Goal: Task Accomplishment & Management: Manage account settings

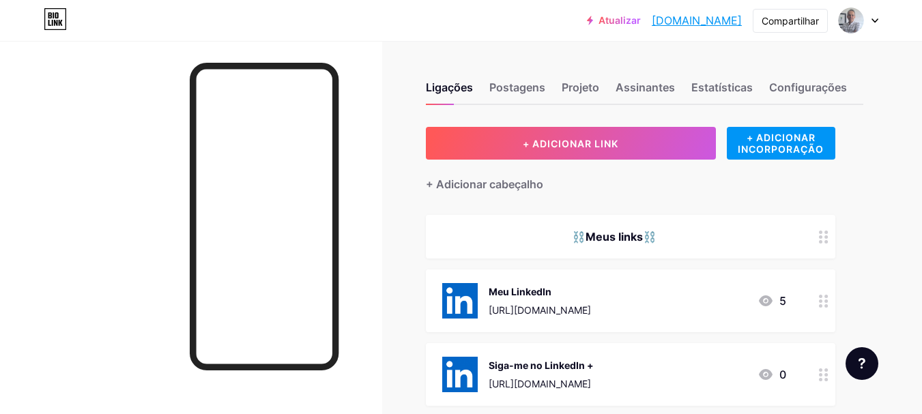
click at [872, 21] on icon at bounding box center [874, 20] width 7 height 5
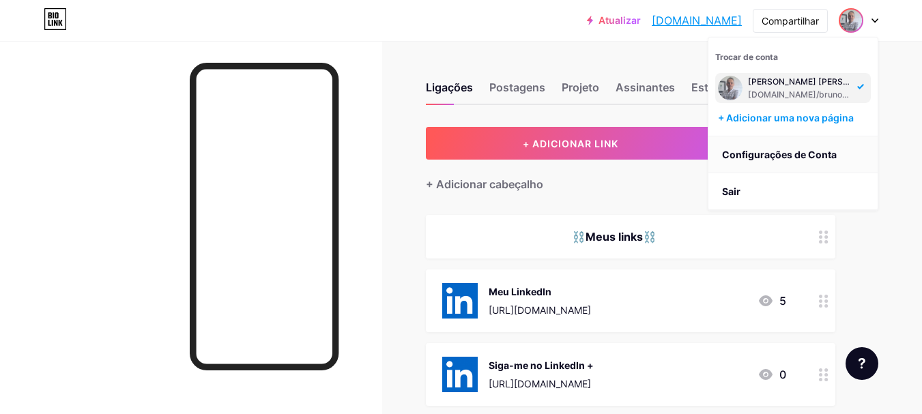
click at [768, 154] on font "Configurações de Conta" at bounding box center [779, 155] width 115 height 12
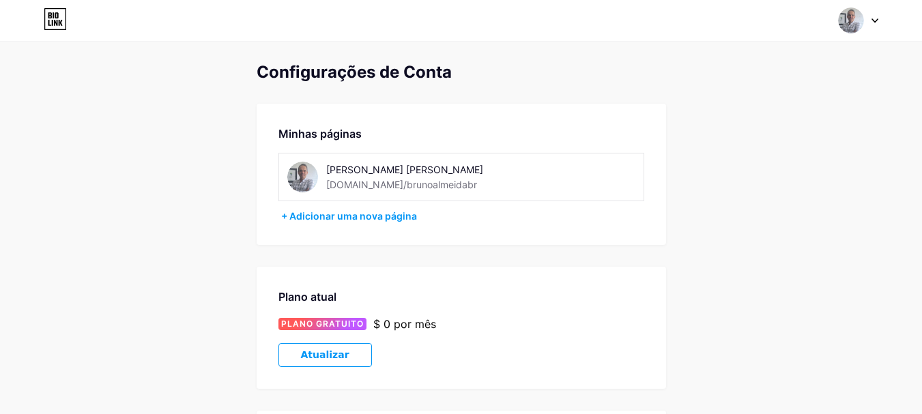
click at [871, 21] on icon at bounding box center [874, 20] width 7 height 5
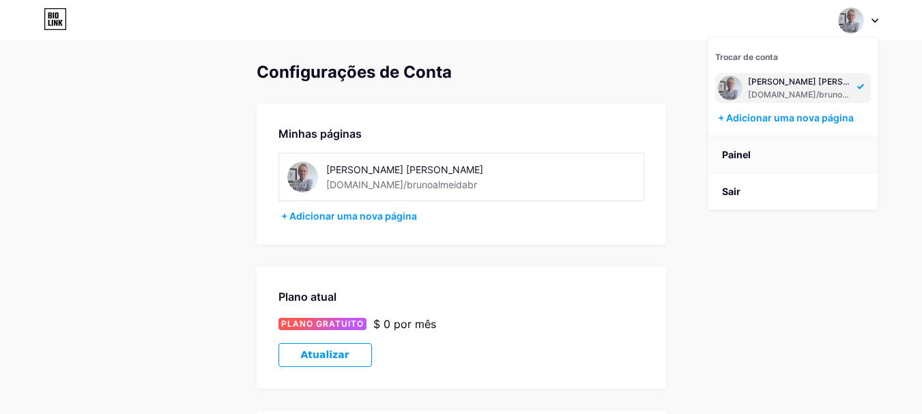
click at [738, 155] on font "Painel" at bounding box center [736, 155] width 29 height 12
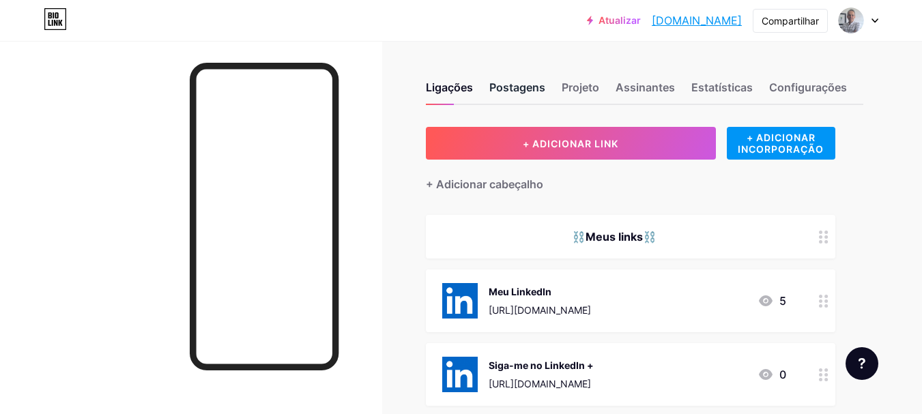
click at [531, 87] on font "Postagens" at bounding box center [517, 88] width 56 height 14
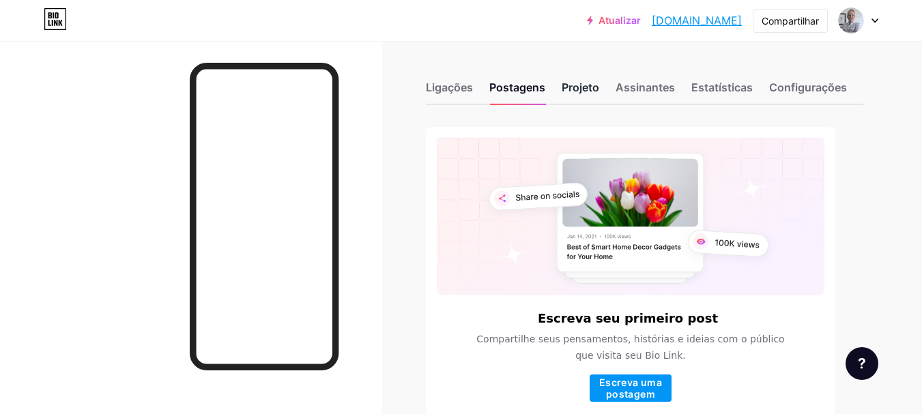
click at [583, 91] on font "Projeto" at bounding box center [581, 88] width 38 height 14
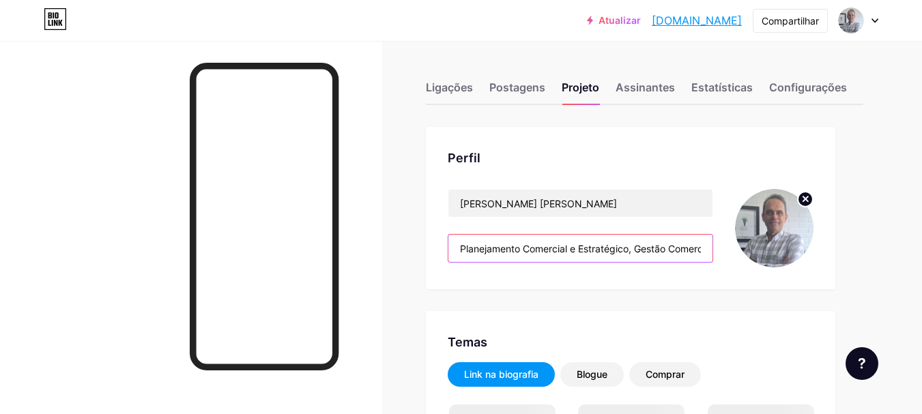
click at [574, 243] on input "Planejamento Comercial e Estratégico, Gestão Comercial e de Equipes de Vendas I…" at bounding box center [580, 248] width 264 height 27
type input "#ffffff"
type input "#000000"
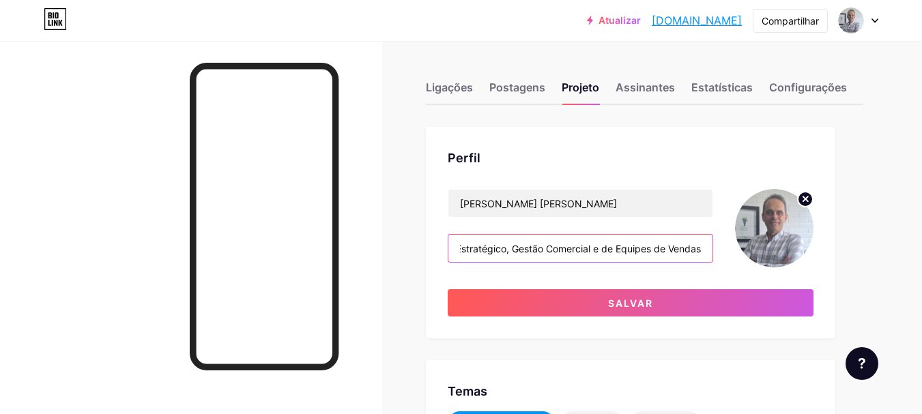
scroll to position [0, 127]
click at [594, 250] on input "Planejamento Comercial e Estratégico, Gestão Comercial e de Equipes de Vendas" at bounding box center [580, 248] width 264 height 27
click at [603, 250] on input "Planejamento Comercial e Estratégico, Gestão Comercial e de Equipes de Vendas" at bounding box center [580, 248] width 264 height 27
click at [648, 251] on input "Planejamento Comercial e Estratégico, Gestão Comercial e Operações" at bounding box center [580, 248] width 264 height 27
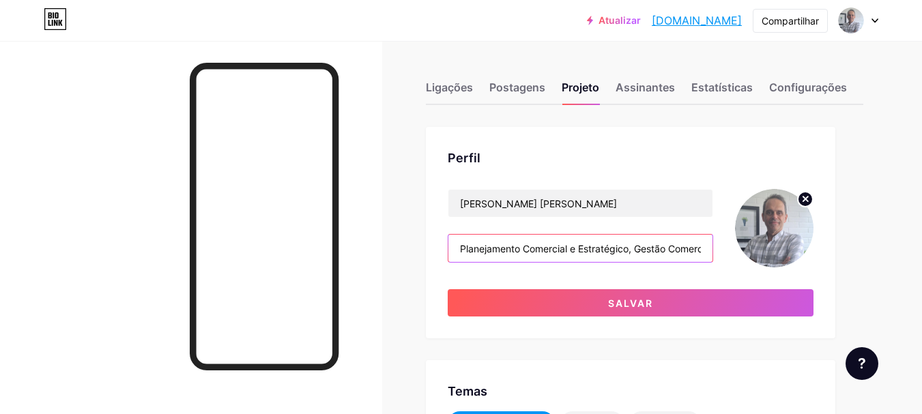
click at [648, 251] on input "Planejamento Comercial e Estratégico, Gestão Comercial e Operações" at bounding box center [580, 248] width 264 height 27
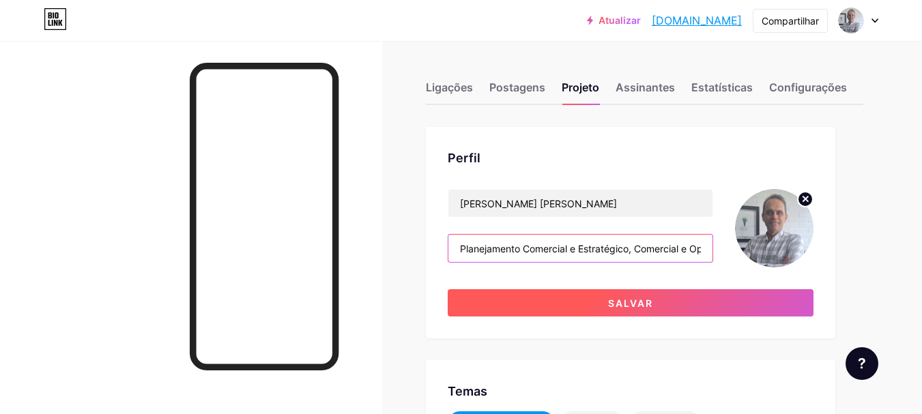
drag, startPoint x: 523, startPoint y: 250, endPoint x: 594, endPoint y: 293, distance: 83.9
click at [524, 250] on input "Planejamento Comercial e Estratégico, Comercial e Operações" at bounding box center [580, 248] width 264 height 27
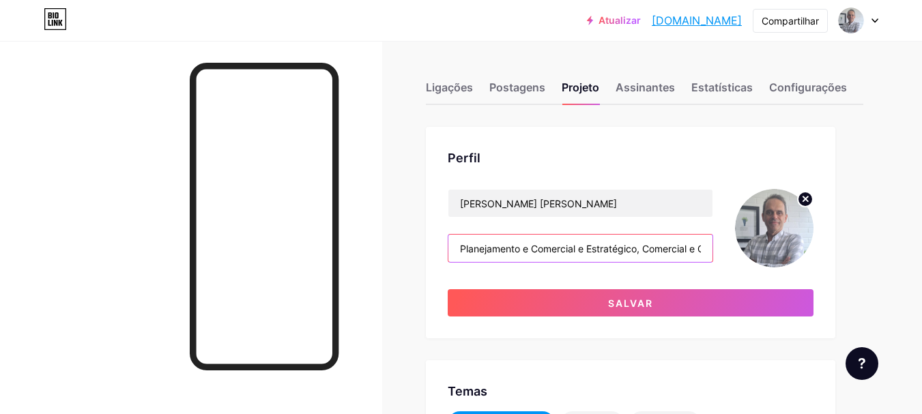
click at [534, 250] on input "Planejamento e Comercial e Estratégico, Comercial e Operações" at bounding box center [580, 248] width 264 height 27
click at [644, 252] on input "Planejamento e Gestão Comercial e Estratégico, Comercial e Operações" at bounding box center [580, 248] width 264 height 27
paste input "Estratégico"
click at [641, 246] on input "Planejamento Estratégico e Gestão Comercial, Comercial e Operações" at bounding box center [580, 248] width 264 height 27
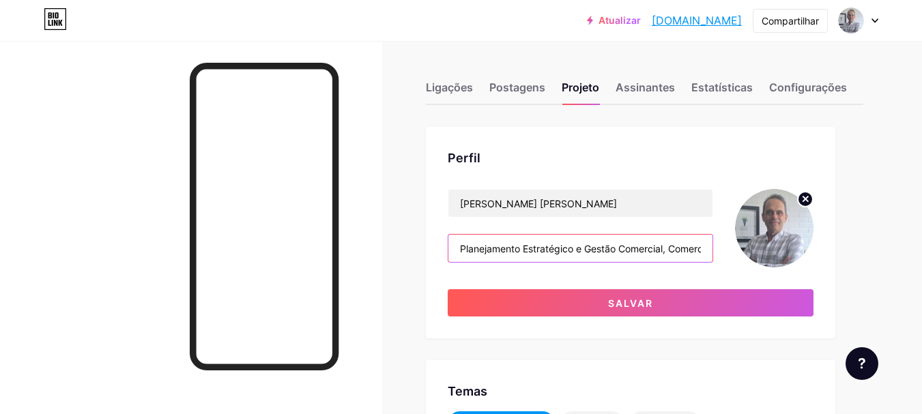
scroll to position [0, 76]
click at [507, 251] on input "Planejamento Estratégico e Gestão Comercial, Comercial e Operações" at bounding box center [580, 248] width 264 height 27
paste input "Operações"
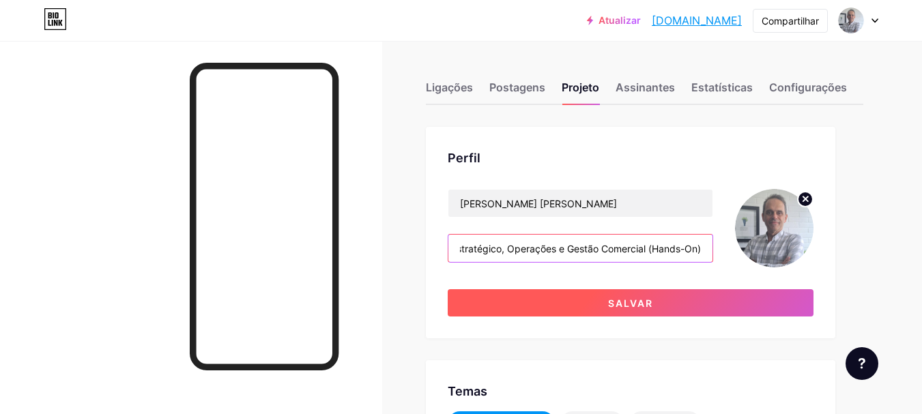
type input "Planejamento Estratégico, Operações e Gestão Comercial (Hands-On)"
click at [643, 306] on font "Salvar" at bounding box center [630, 304] width 45 height 12
type input "#ffffff"
type input "#000000"
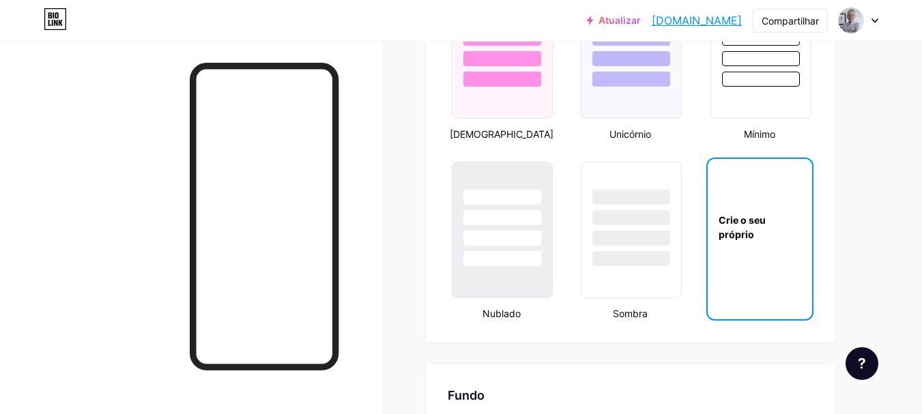
scroll to position [1501, 0]
click at [763, 258] on div "Crie o seu próprio" at bounding box center [760, 228] width 104 height 136
type input "#ffffff"
type input "#000000"
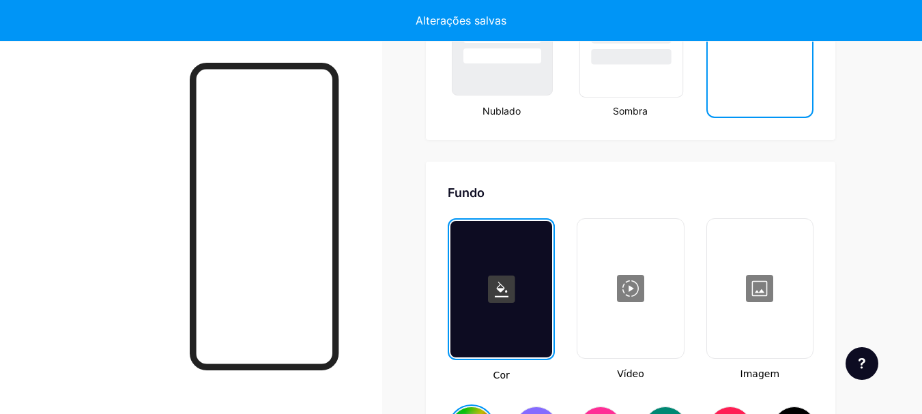
scroll to position [1826, 0]
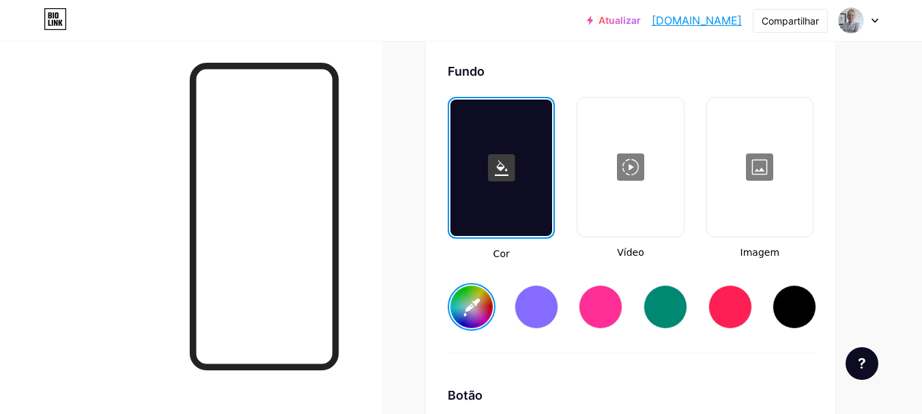
click at [472, 321] on input "#ffffff" at bounding box center [471, 307] width 42 height 42
type input "#0c0141"
type input "#000000"
type input "#0c0141"
type input "#000000"
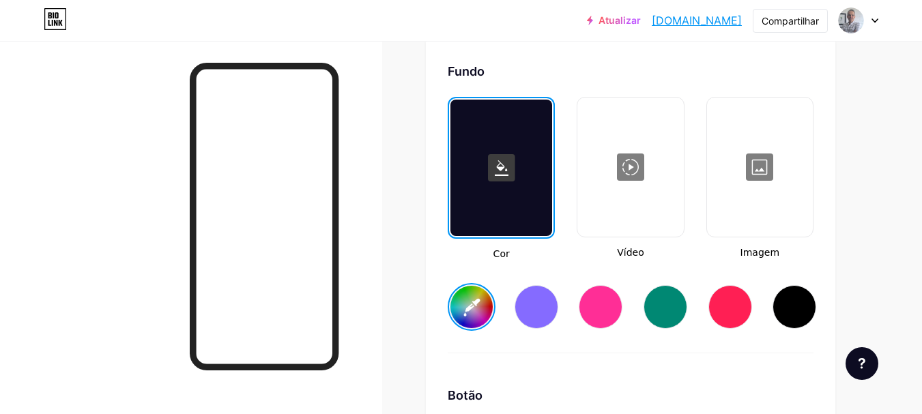
type input "#0c0141"
type input "#000000"
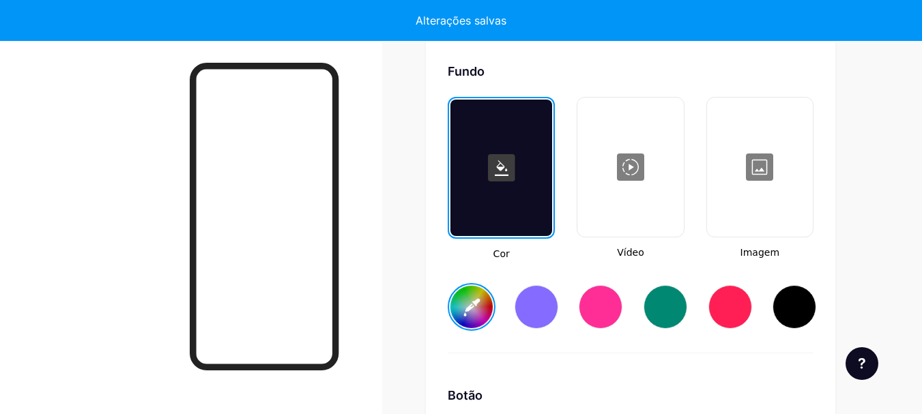
type input "#0c0141"
type input "#000000"
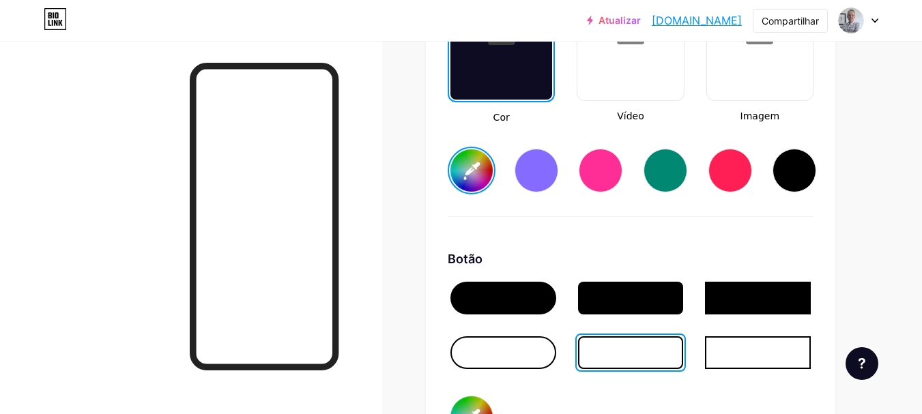
click at [512, 310] on div at bounding box center [503, 298] width 106 height 33
type input "#0c0141"
type input "#ffffff"
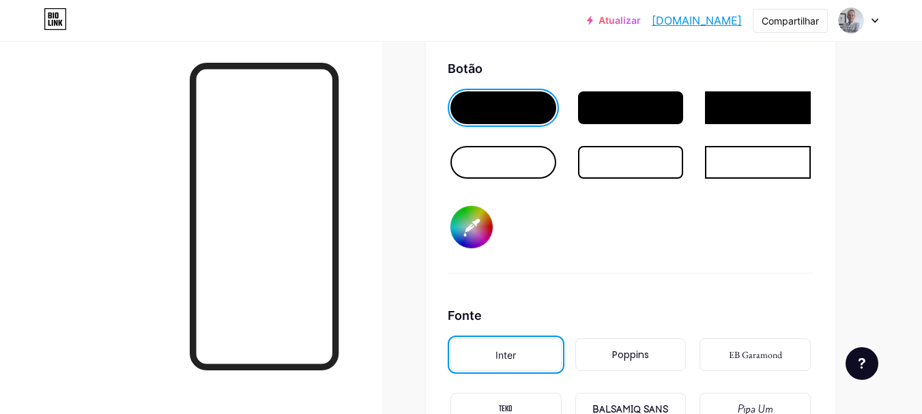
scroll to position [2167, 0]
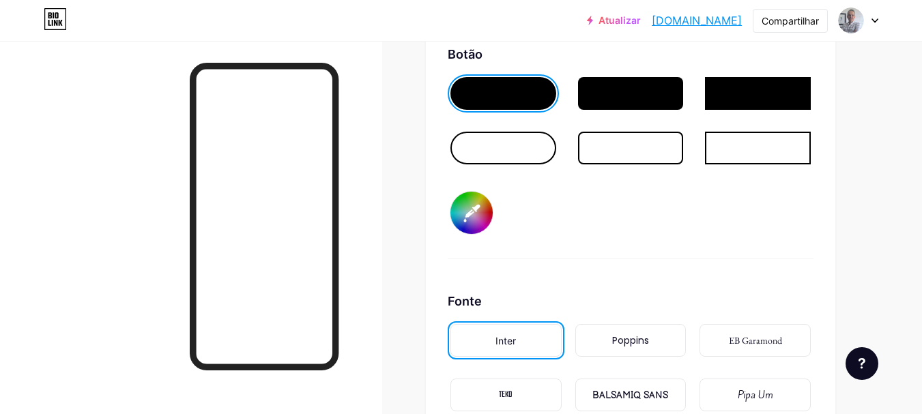
click at [628, 347] on font "Poppins" at bounding box center [630, 341] width 37 height 14
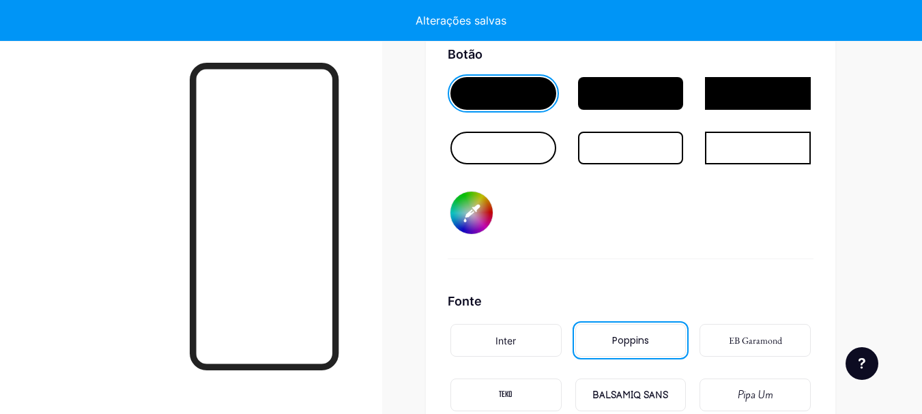
type input "#0c0141"
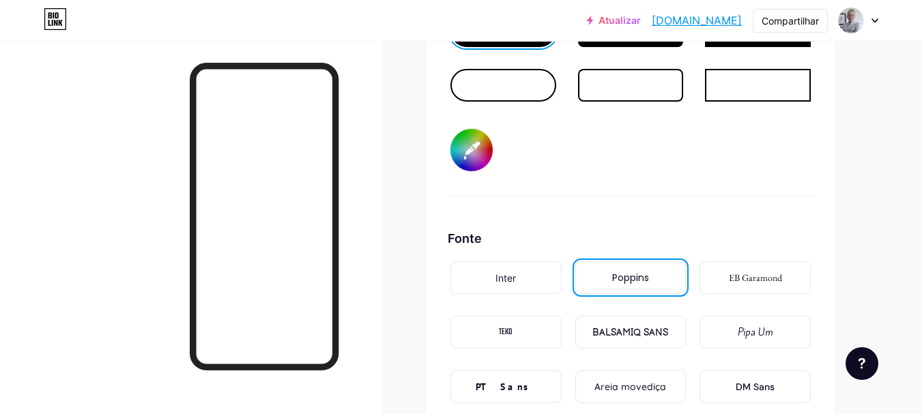
scroll to position [2195, 0]
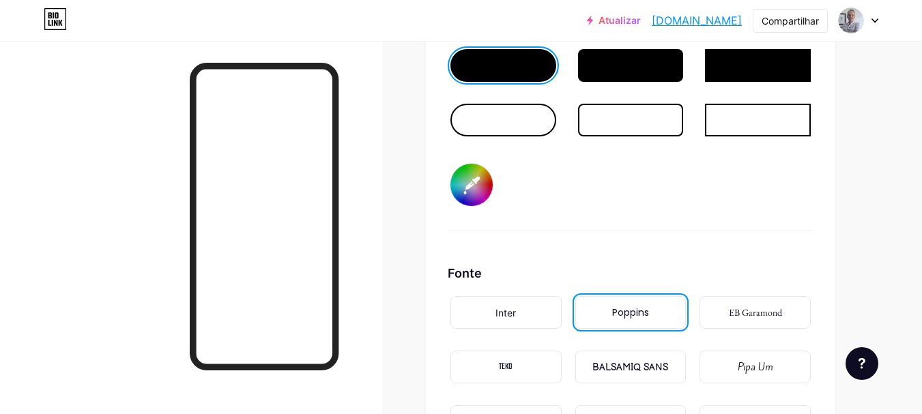
click at [682, 18] on font "[DOMAIN_NAME]" at bounding box center [697, 21] width 90 height 14
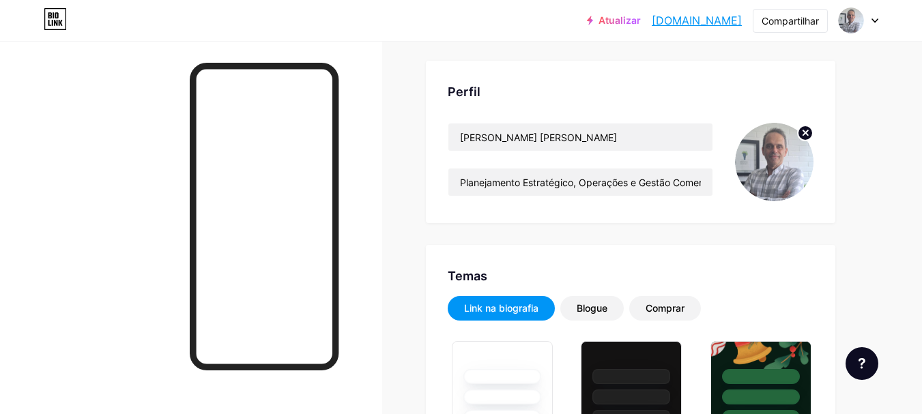
scroll to position [12, 0]
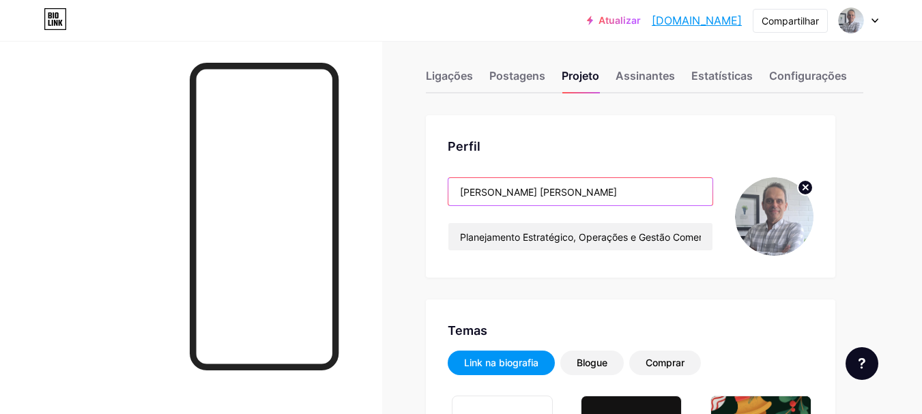
click at [509, 195] on input "[PERSON_NAME] [PERSON_NAME]" at bounding box center [580, 191] width 264 height 27
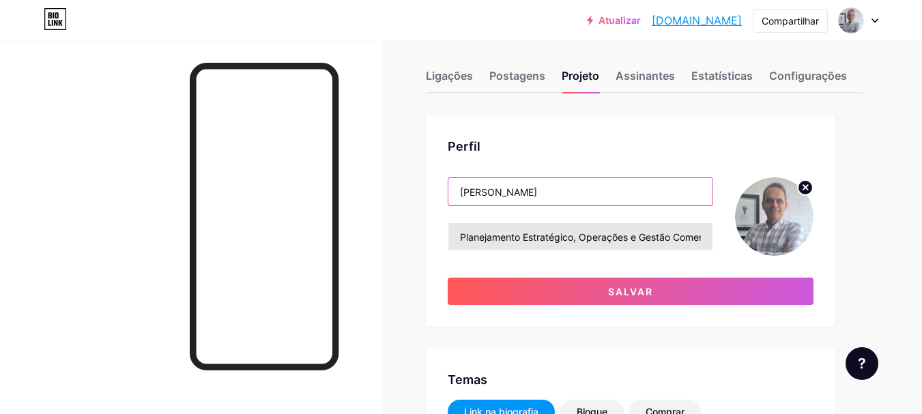
type input "[PERSON_NAME]"
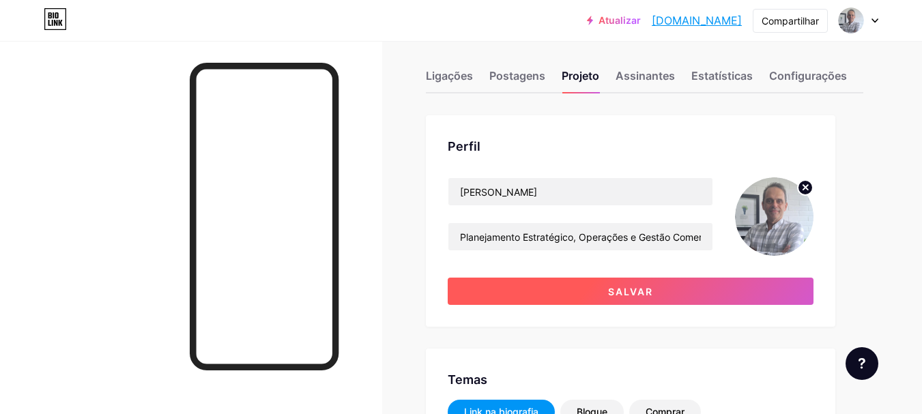
click at [627, 289] on font "Salvar" at bounding box center [630, 292] width 45 height 12
type input "#0c0141"
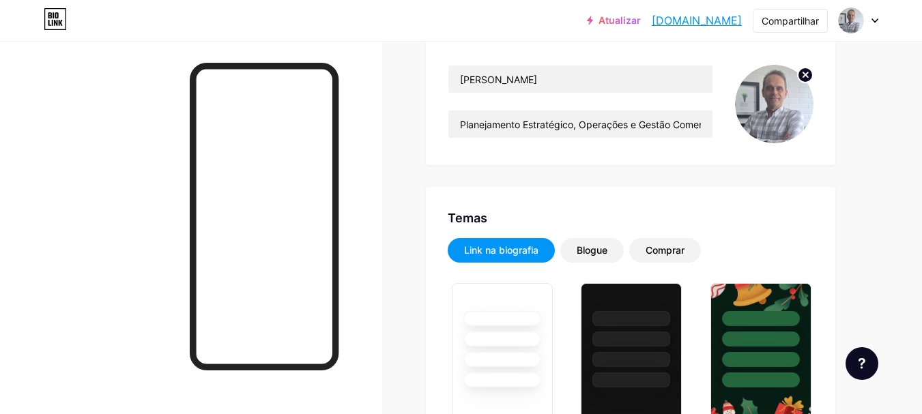
scroll to position [148, 0]
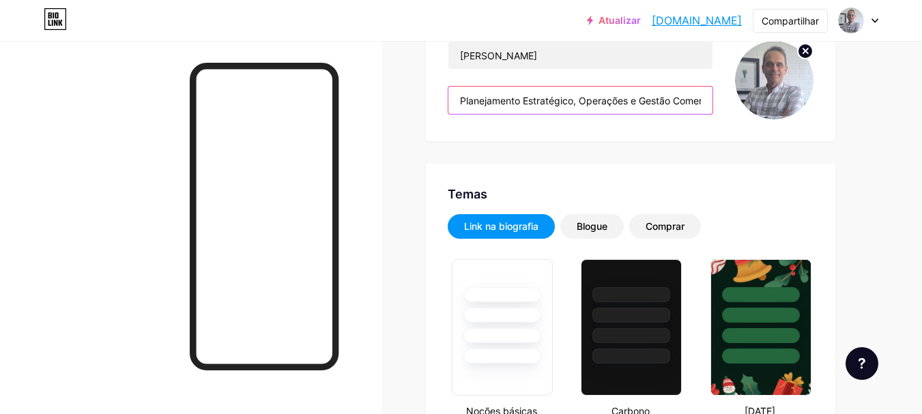
click at [601, 104] on input "Planejamento Estratégico, Operações e Gestão Comercial (Hands-On)" at bounding box center [580, 100] width 264 height 27
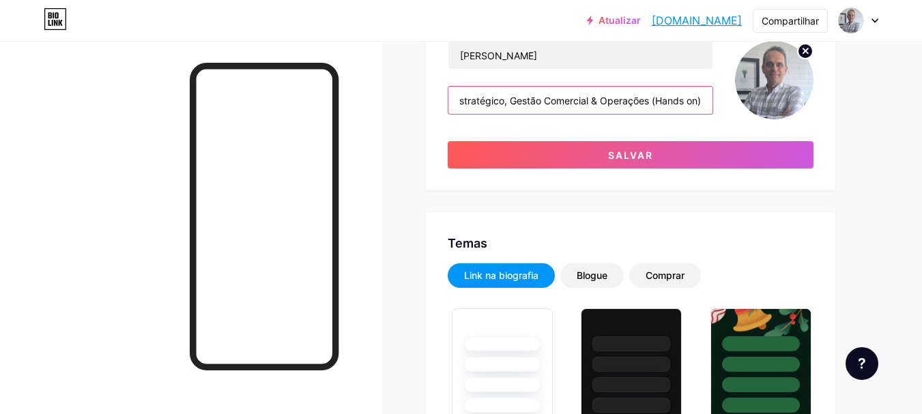
scroll to position [0, 73]
click at [689, 103] on input "Planejamento Estratégico, Gestão Comercial & Operações (Hands on)" at bounding box center [580, 100] width 264 height 27
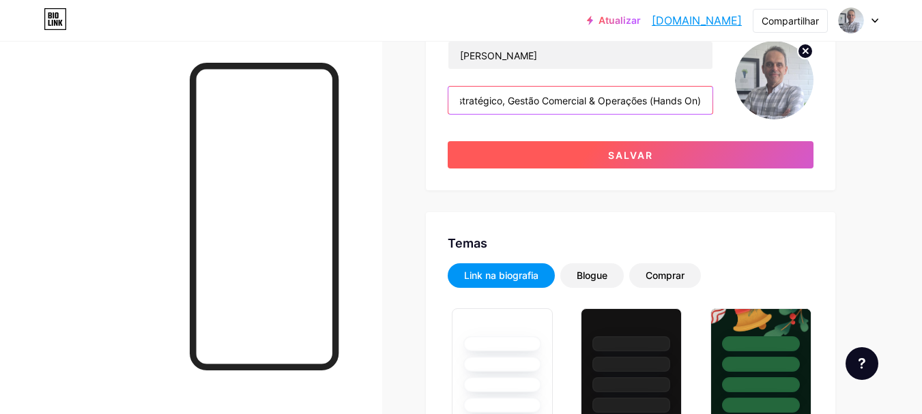
type input "Planejamento Estratégico, Gestão Comercial & Operações (Hands On)"
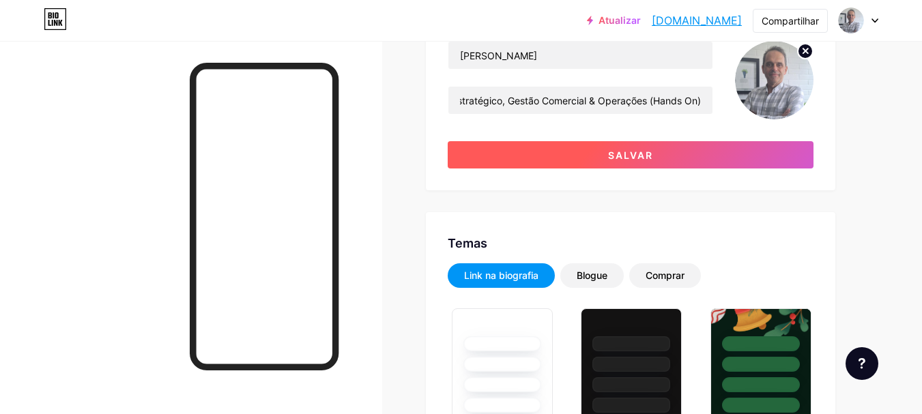
click at [631, 154] on font "Salvar" at bounding box center [630, 155] width 45 height 12
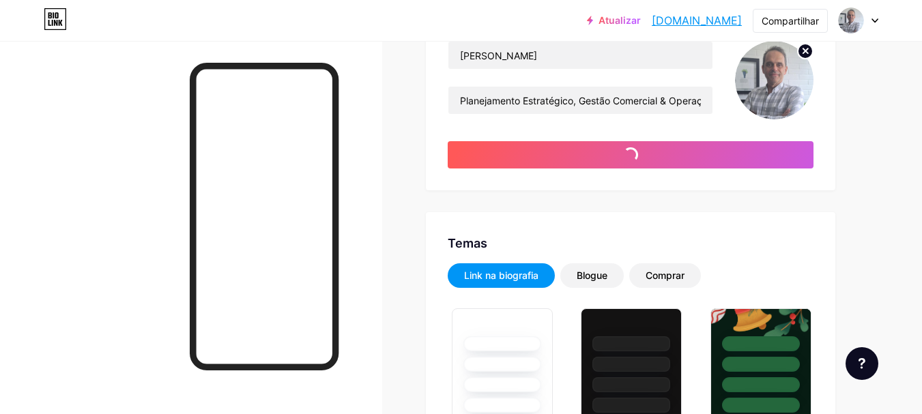
type input "#0c0141"
click at [685, 18] on font "[DOMAIN_NAME]" at bounding box center [697, 21] width 90 height 14
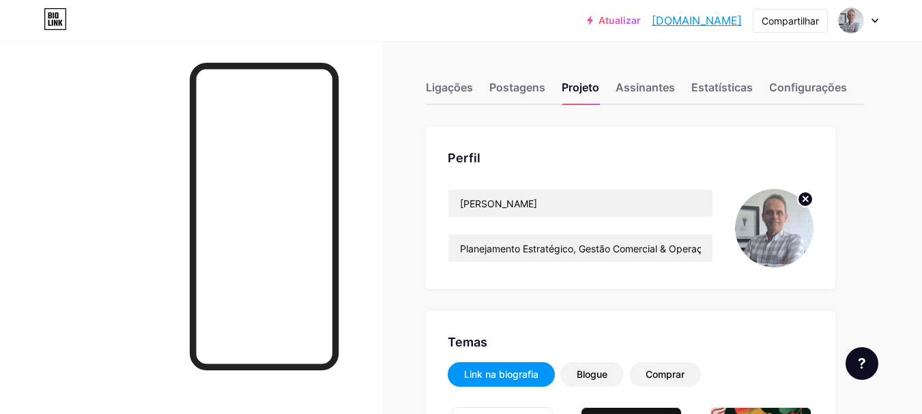
click at [445, 89] on font "Ligações" at bounding box center [449, 88] width 47 height 14
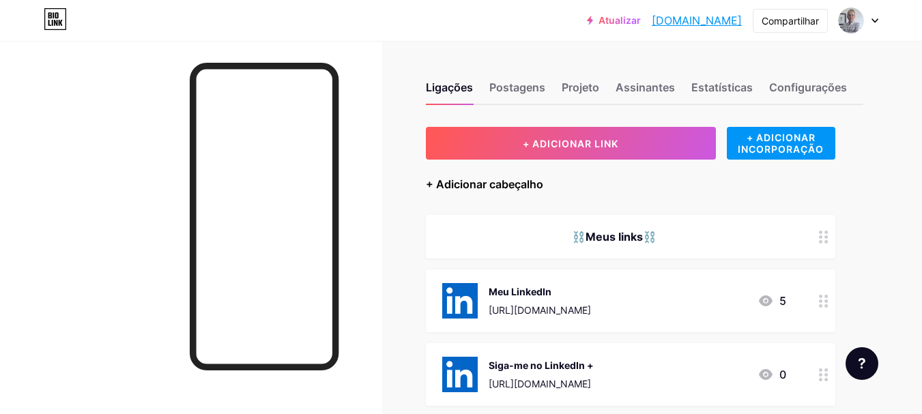
click at [491, 186] on font "+ Adicionar cabeçalho" at bounding box center [484, 184] width 117 height 14
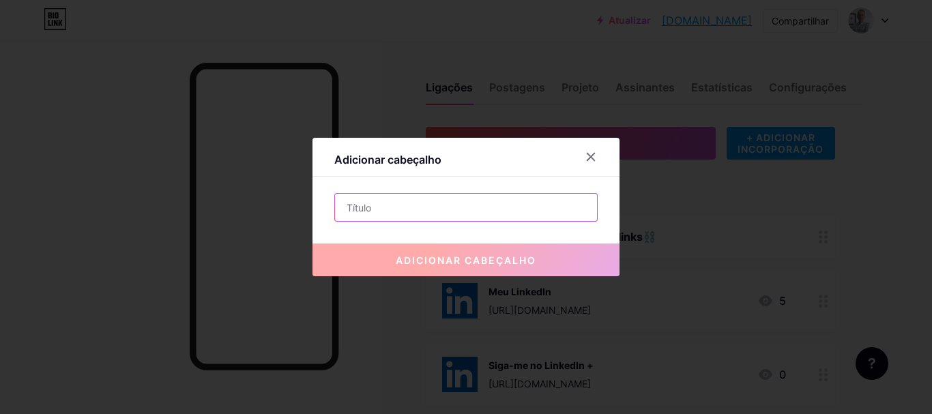
click at [396, 214] on input "text" at bounding box center [466, 207] width 262 height 27
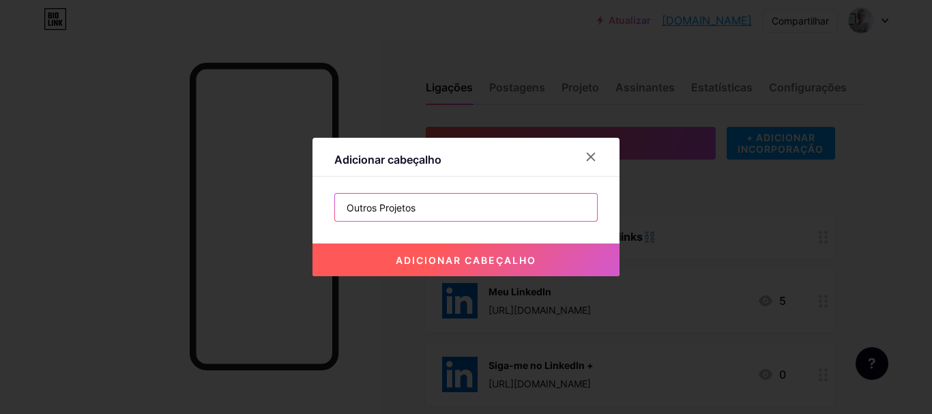
type input "Outros Projetos"
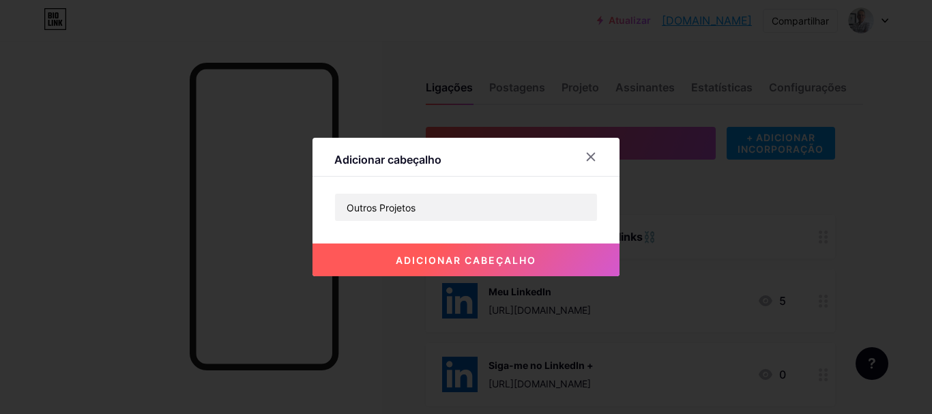
click at [454, 263] on font "adicionar cabeçalho" at bounding box center [466, 261] width 141 height 12
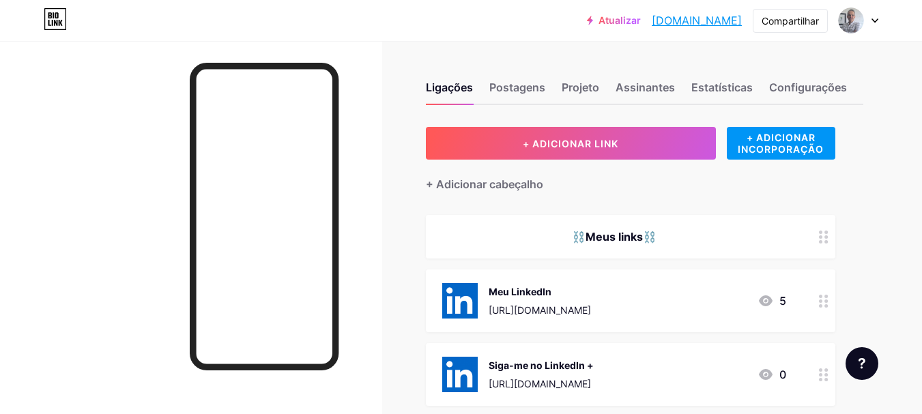
click at [825, 376] on icon at bounding box center [824, 374] width 10 height 13
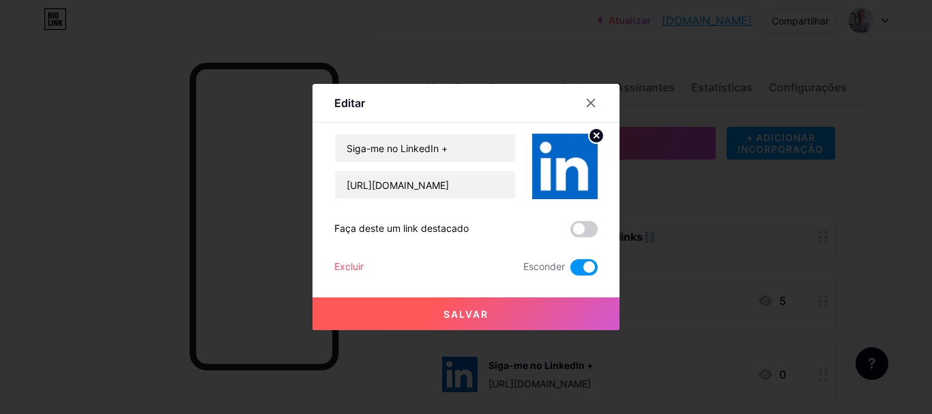
click at [582, 263] on span at bounding box center [583, 267] width 27 height 16
click at [570, 271] on input "checkbox" at bounding box center [570, 271] width 0 height 0
click at [463, 310] on font "Salvar" at bounding box center [466, 314] width 45 height 12
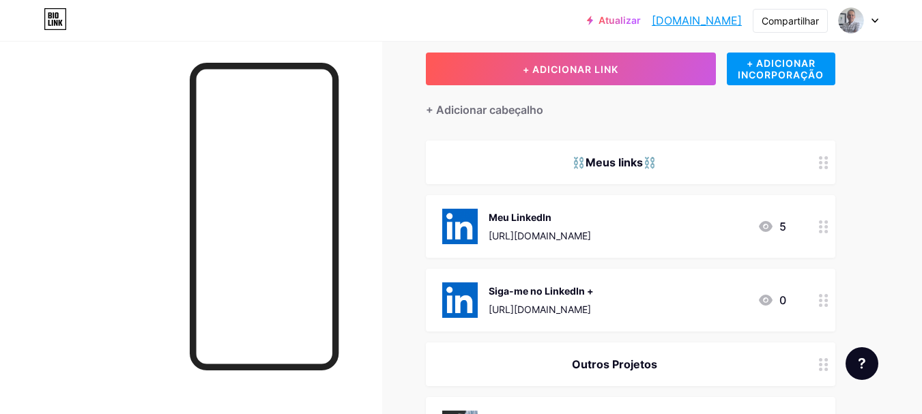
scroll to position [68, 0]
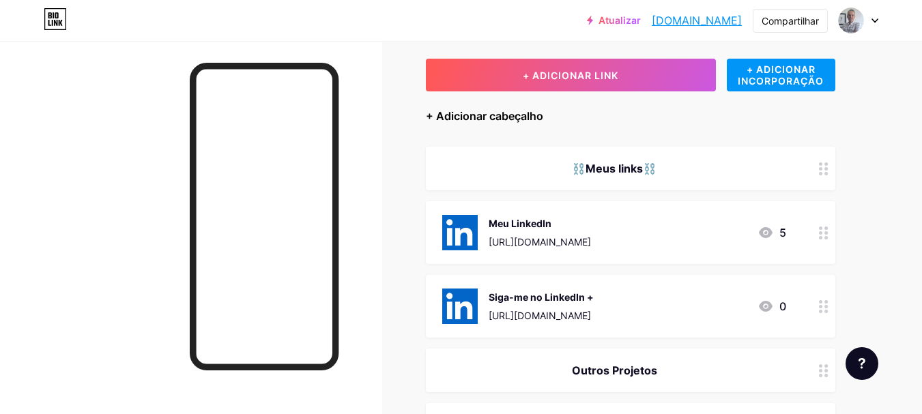
click at [492, 115] on font "+ Adicionar cabeçalho" at bounding box center [484, 116] width 117 height 14
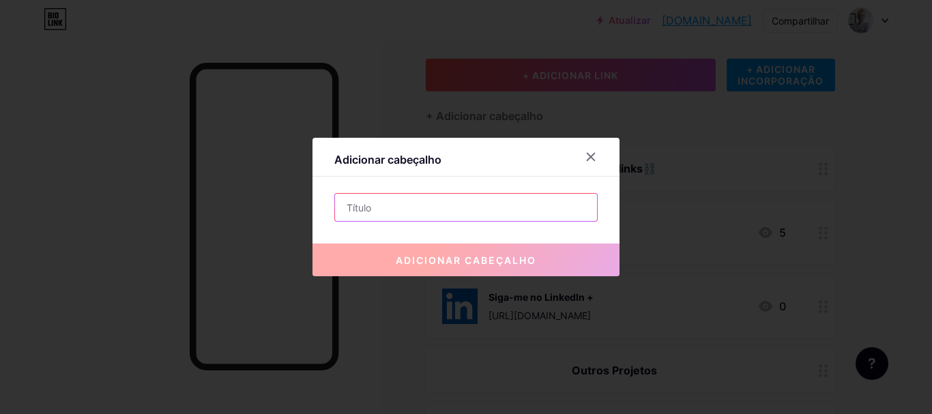
click at [395, 203] on input "text" at bounding box center [466, 207] width 262 height 27
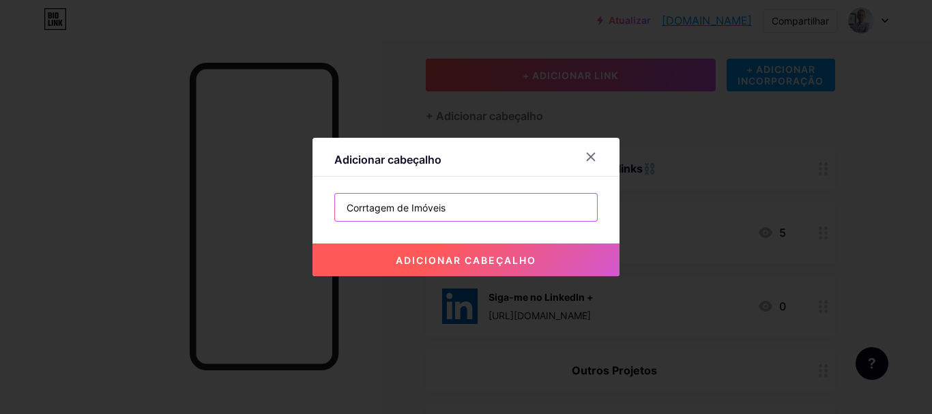
click at [366, 209] on input "Corrtagem de Imóveis" at bounding box center [466, 207] width 262 height 27
type input "Corretagem de Imóveis"
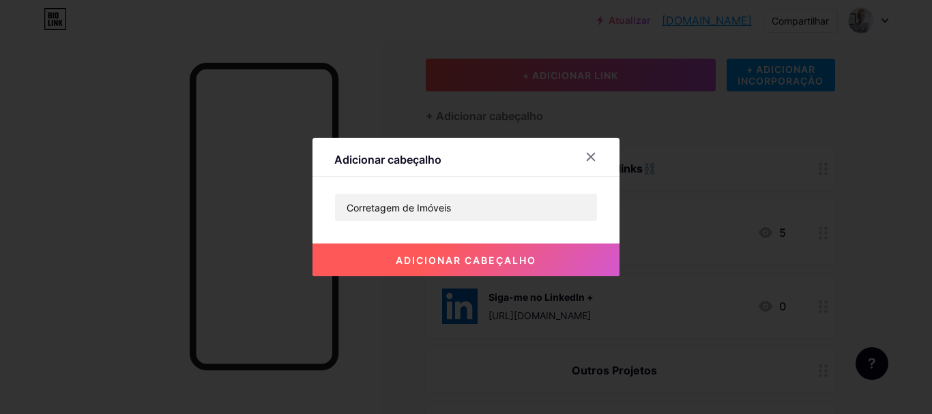
click at [469, 258] on font "adicionar cabeçalho" at bounding box center [466, 261] width 141 height 12
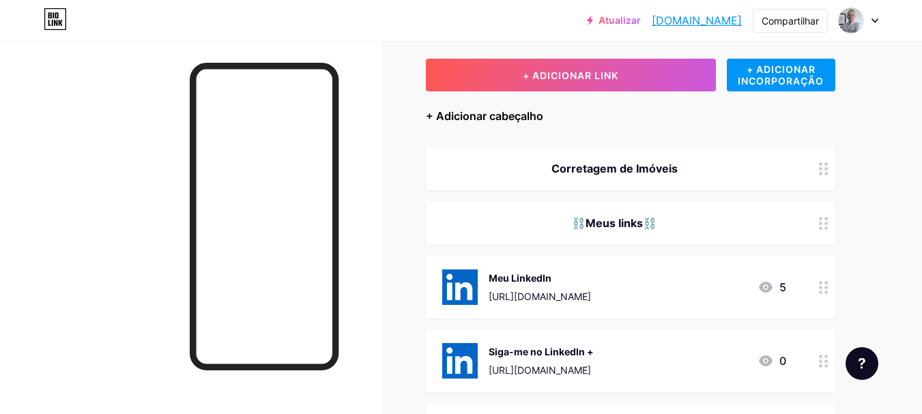
click at [494, 117] on font "+ Adicionar cabeçalho" at bounding box center [484, 116] width 117 height 14
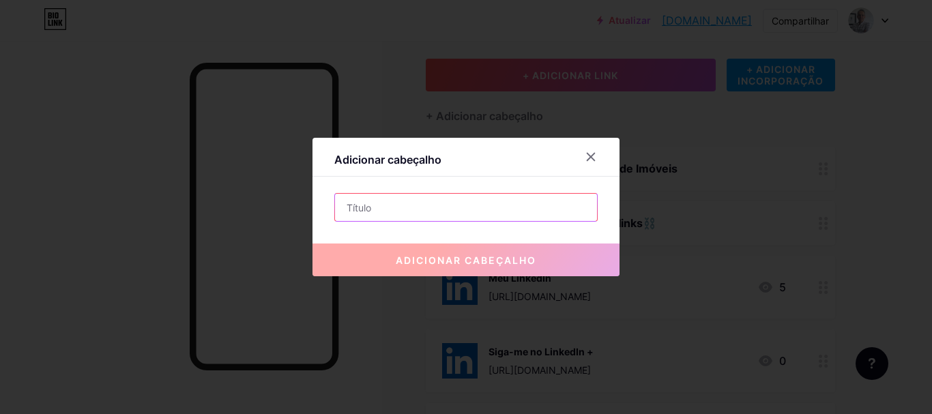
click at [411, 209] on input "text" at bounding box center [466, 207] width 262 height 27
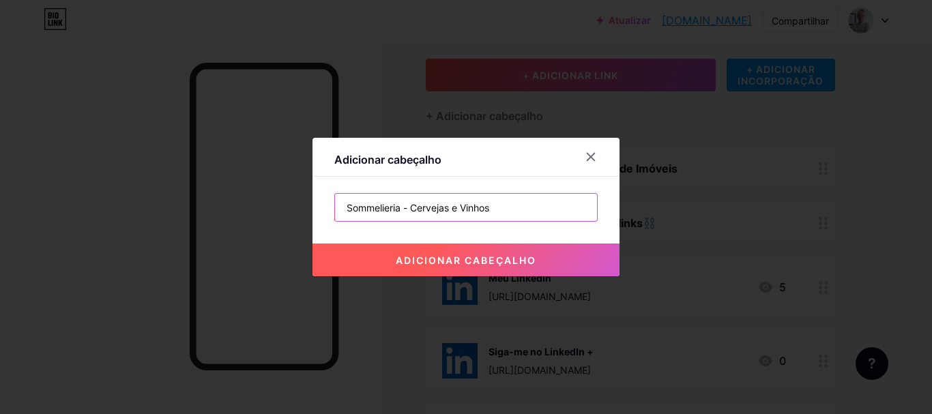
paste input "🍷🍻"
paste input "🍻"
type input "Sommelieria - Cervejas 🍻 e Vinhos 🍷"
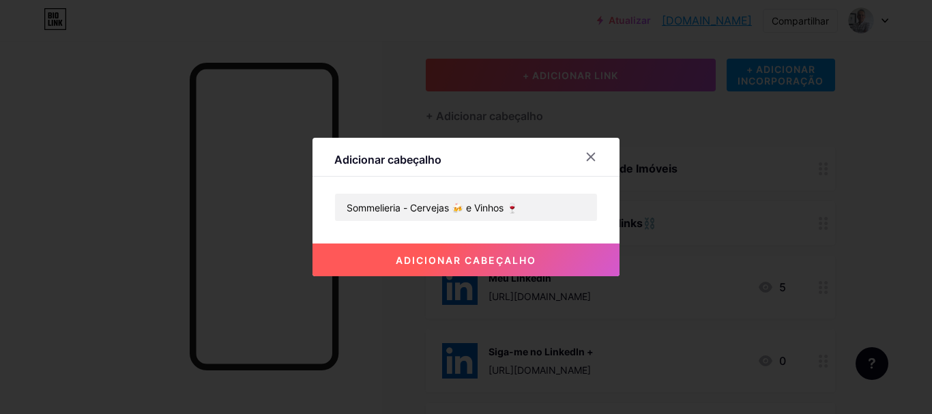
click at [474, 258] on font "adicionar cabeçalho" at bounding box center [466, 261] width 141 height 12
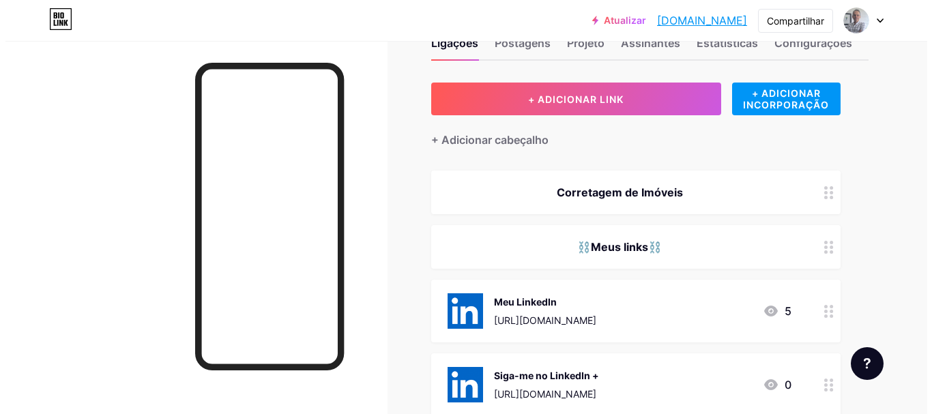
scroll to position [0, 0]
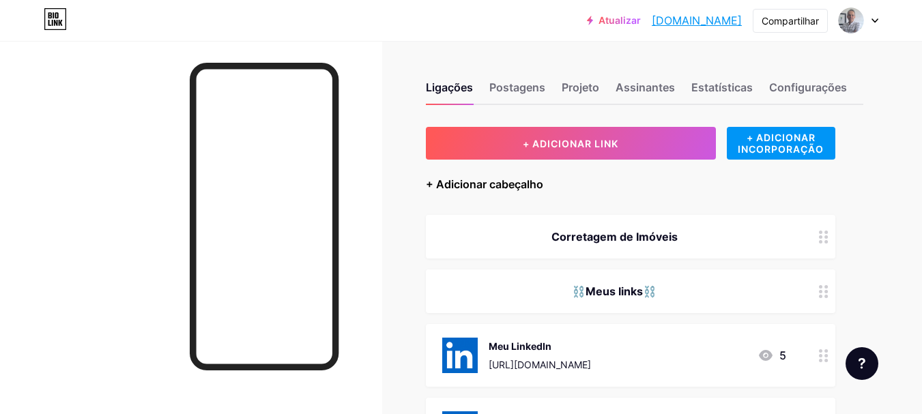
click at [512, 188] on font "+ Adicionar cabeçalho" at bounding box center [484, 184] width 117 height 14
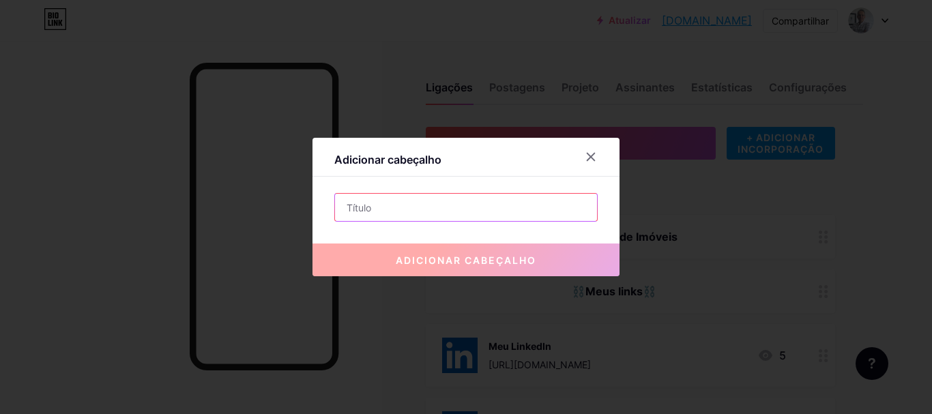
click at [430, 208] on input "text" at bounding box center [466, 207] width 262 height 27
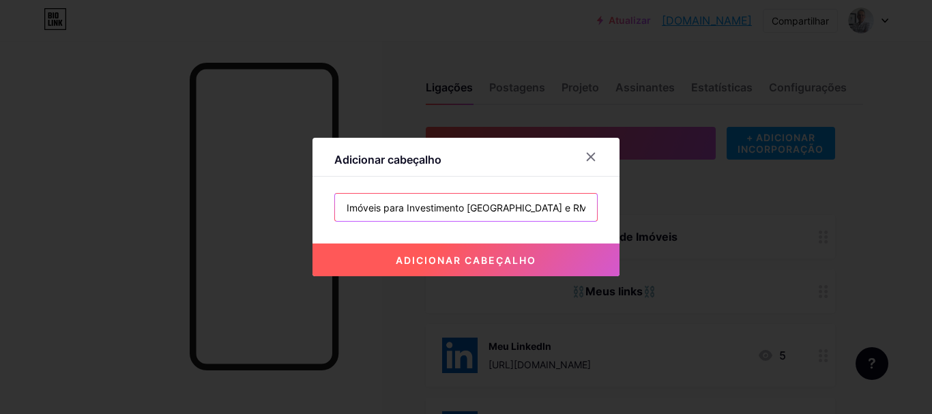
click at [465, 208] on input "Imóveis para Investimento [GEOGRAPHIC_DATA] e RM" at bounding box center [466, 207] width 262 height 27
click at [467, 207] on input "Imóveis para Investimento - [GEOGRAPHIC_DATA]+RM e Litoral SC" at bounding box center [466, 207] width 262 height 27
paste input "📈 🏬 🏘️"
type input "Imóveis para Investimento 📈 🏬 🏘️ - [GEOGRAPHIC_DATA]+RM e Litoral SC"
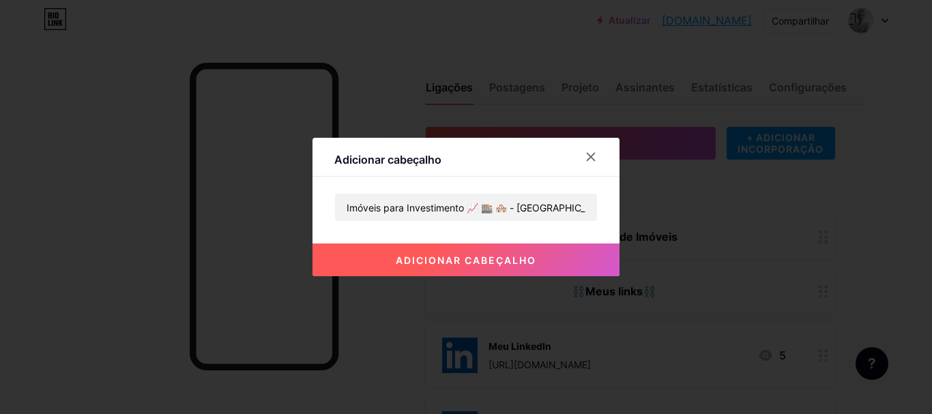
click at [461, 260] on font "adicionar cabeçalho" at bounding box center [466, 261] width 141 height 12
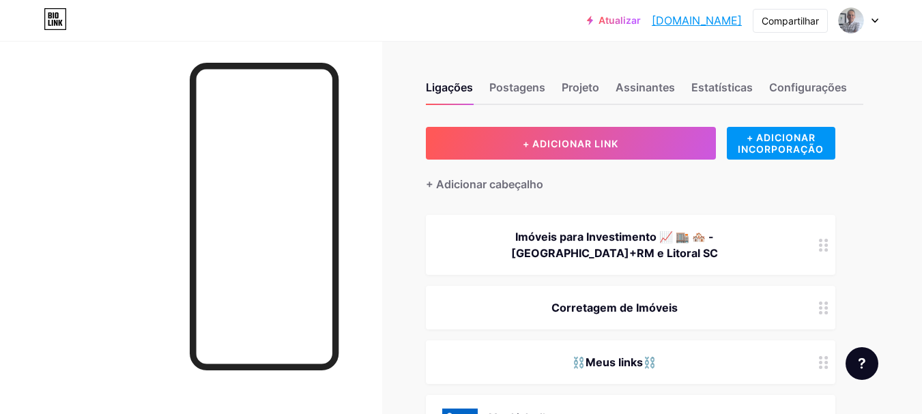
click at [821, 246] on icon at bounding box center [824, 245] width 10 height 13
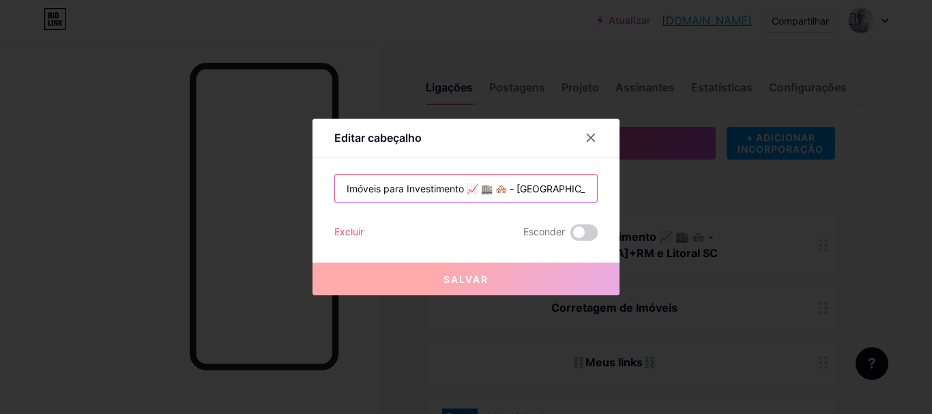
click at [478, 191] on input "Imóveis para Investimento 📈 🏬 🏘️ - [GEOGRAPHIC_DATA]+RM e Litoral SC" at bounding box center [466, 188] width 262 height 27
paste input "📈"
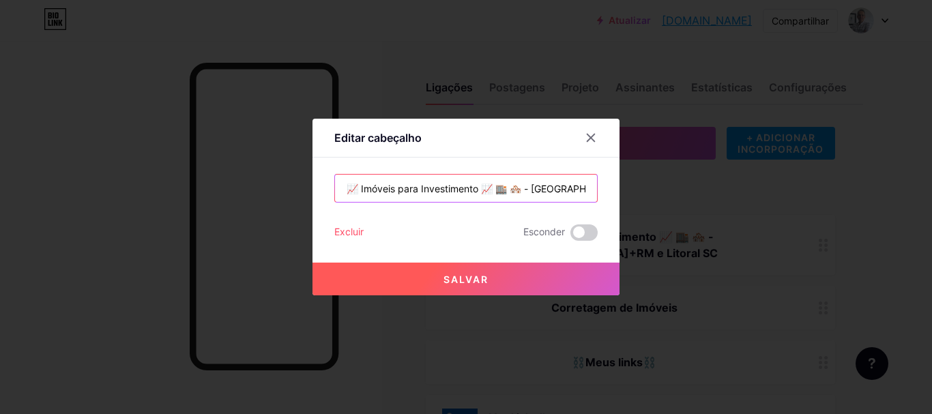
type input "📈 Imóveis para Investimento 📈 🏬 🏘️ - [GEOGRAPHIC_DATA]+RM e Litoral SC"
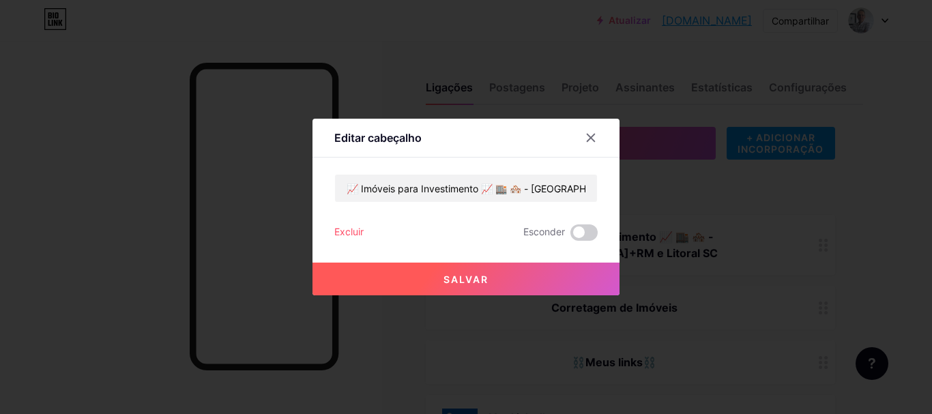
click at [465, 278] on font "Salvar" at bounding box center [466, 280] width 45 height 12
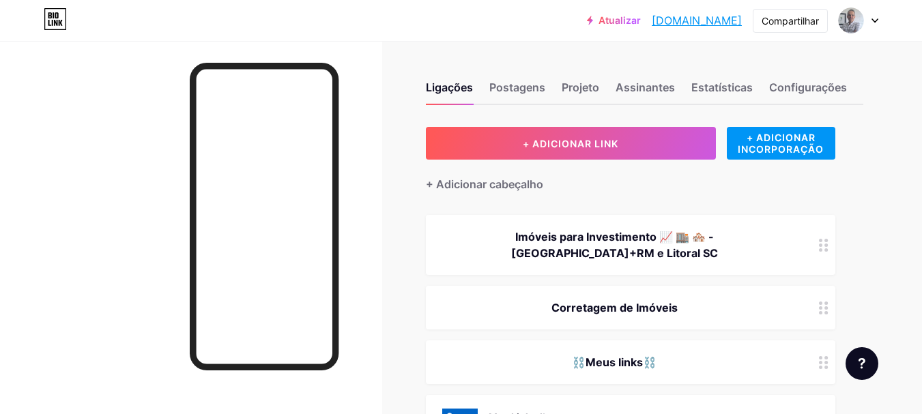
click at [658, 19] on font "[DOMAIN_NAME]" at bounding box center [697, 21] width 90 height 14
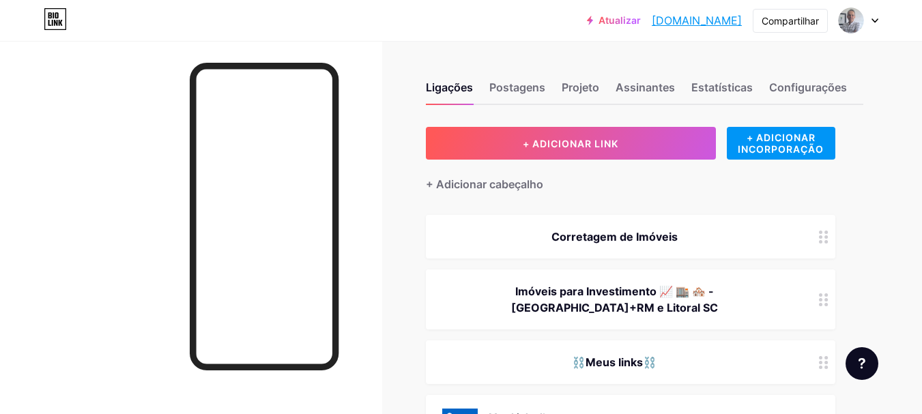
click at [824, 237] on icon at bounding box center [824, 237] width 10 height 13
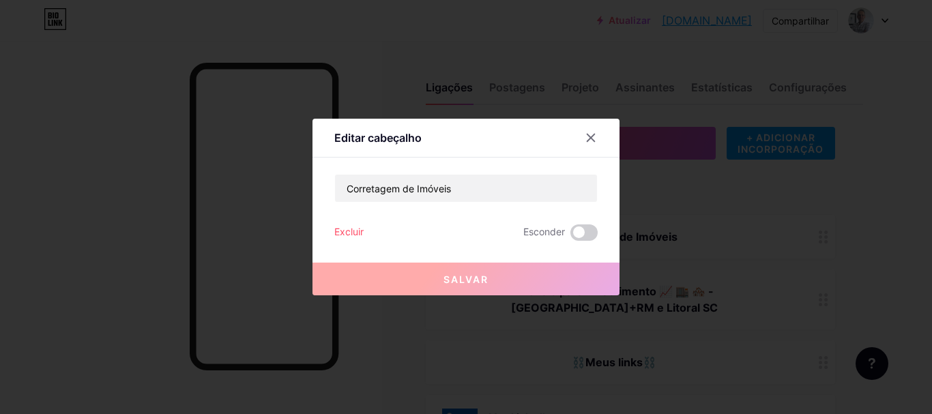
click at [353, 231] on font "Excluir" at bounding box center [348, 232] width 29 height 12
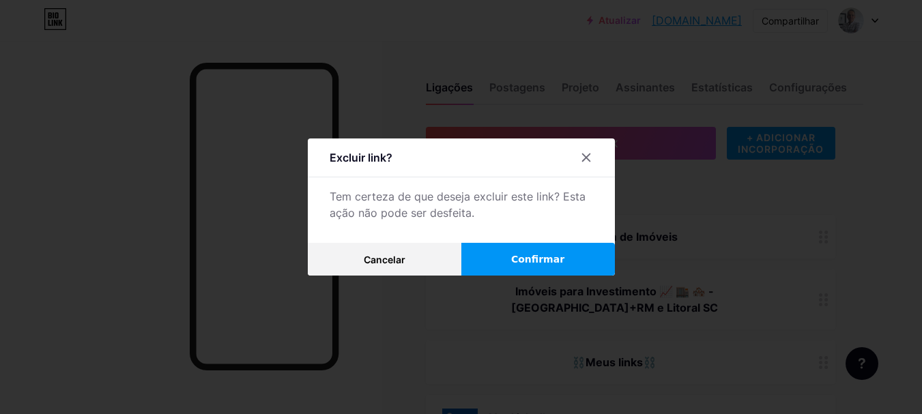
click at [534, 255] on font "Confirmar" at bounding box center [537, 259] width 53 height 11
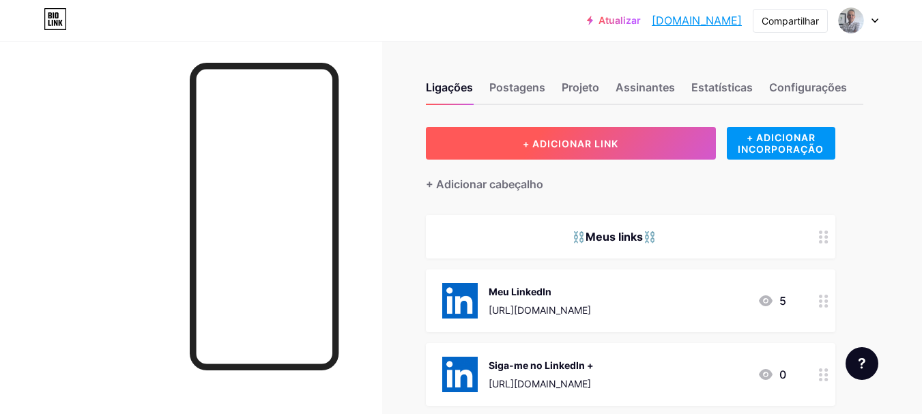
click at [538, 139] on font "+ ADICIONAR LINK" at bounding box center [571, 144] width 96 height 12
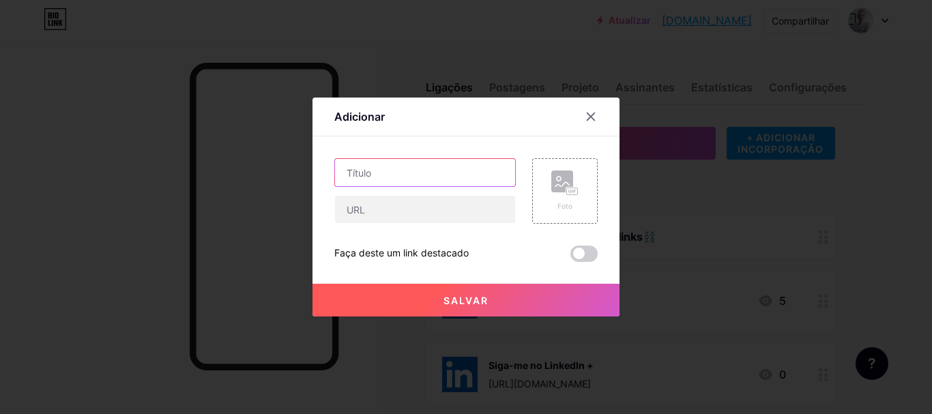
click at [373, 173] on input "text" at bounding box center [425, 172] width 180 height 27
paste input "PODCAST RegularEasy🎙 EPISÓDIO 11 – KPIs: o segredo que muda o jogo no mercado i…"
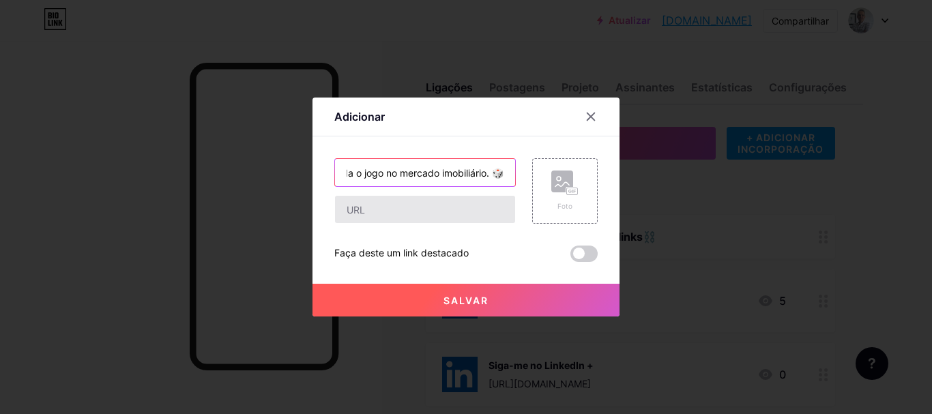
type input "PODCAST RegularEasy🎙 EPISÓDIO 11 – KPIs: o segredo que muda o jogo no mercado i…"
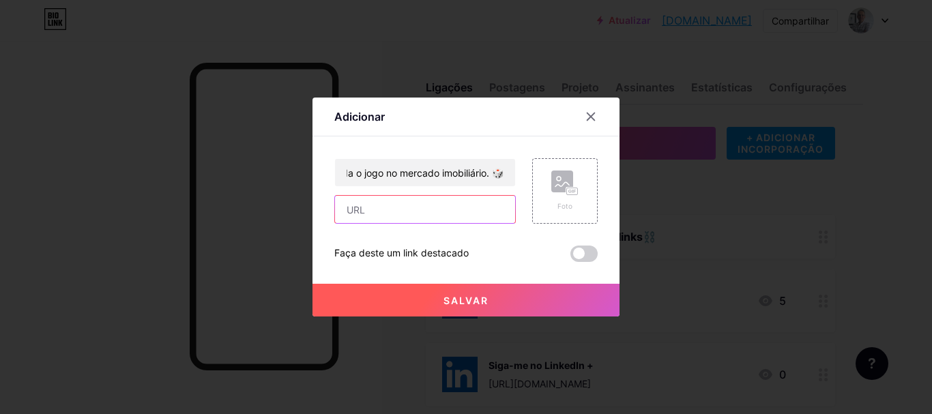
click at [390, 207] on input "text" at bounding box center [425, 209] width 180 height 27
paste input "[URL][DOMAIN_NAME]"
type input "[URL][DOMAIN_NAME]"
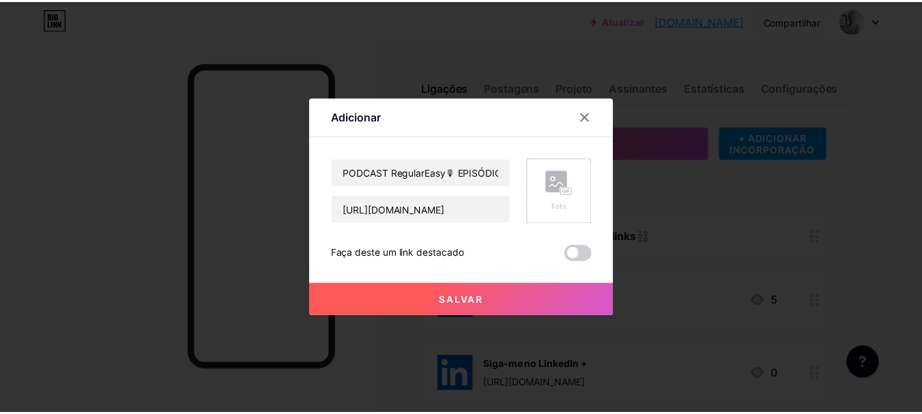
scroll to position [0, 0]
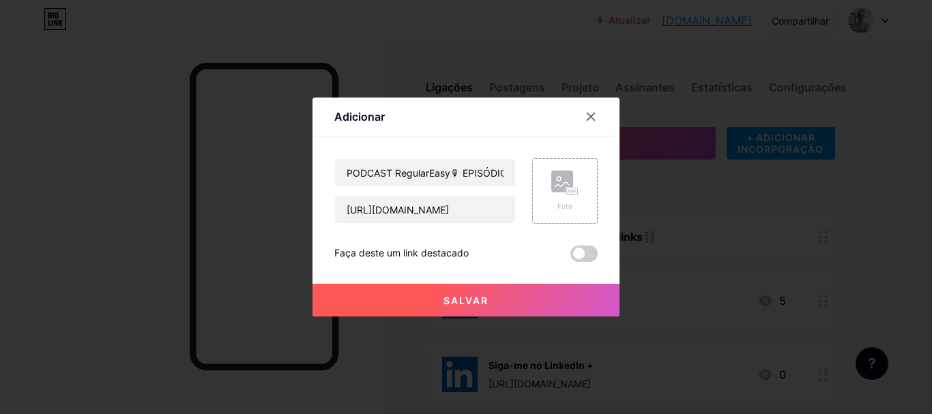
click at [568, 188] on rect at bounding box center [572, 191] width 11 height 7
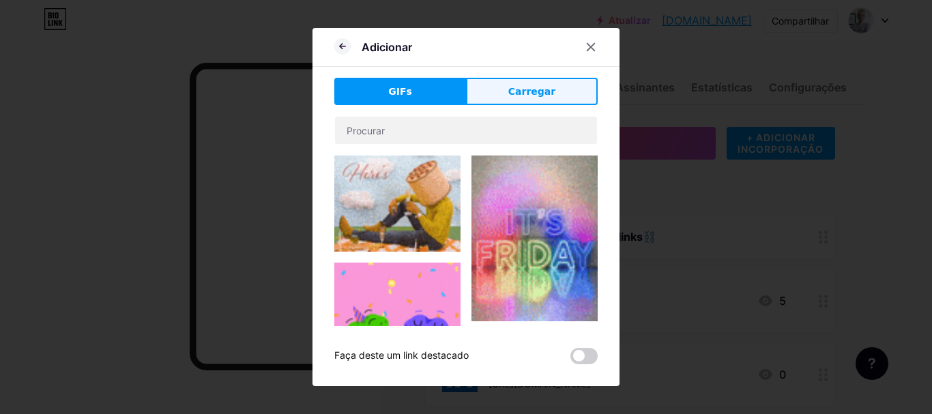
click at [525, 91] on font "Carregar" at bounding box center [531, 91] width 47 height 11
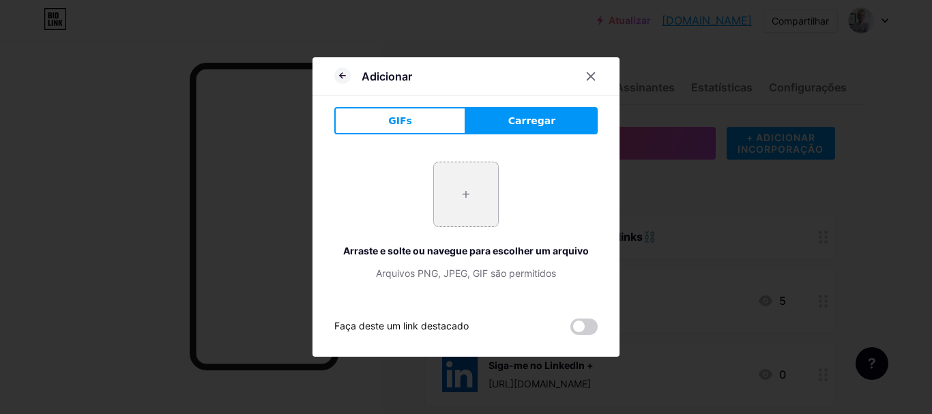
click at [462, 197] on input "file" at bounding box center [466, 194] width 64 height 64
click at [592, 78] on icon at bounding box center [590, 76] width 11 height 11
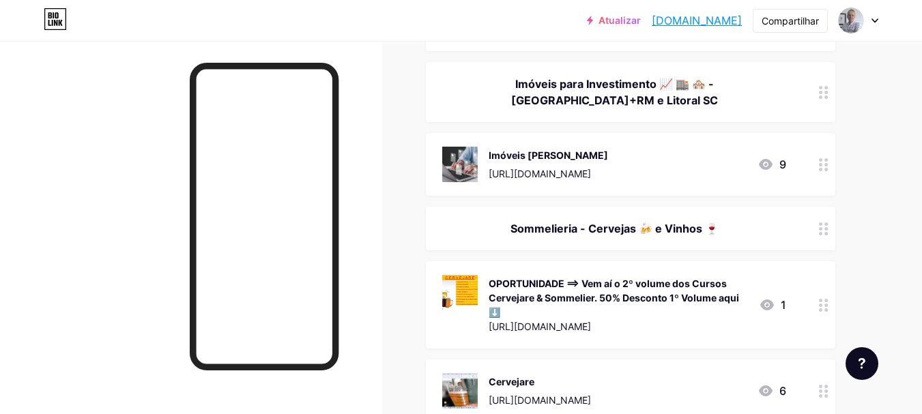
scroll to position [341, 0]
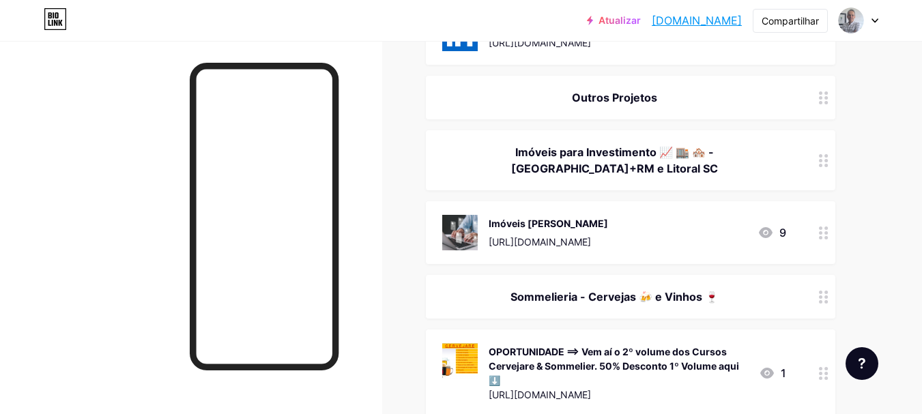
click at [820, 231] on circle at bounding box center [820, 232] width 3 height 3
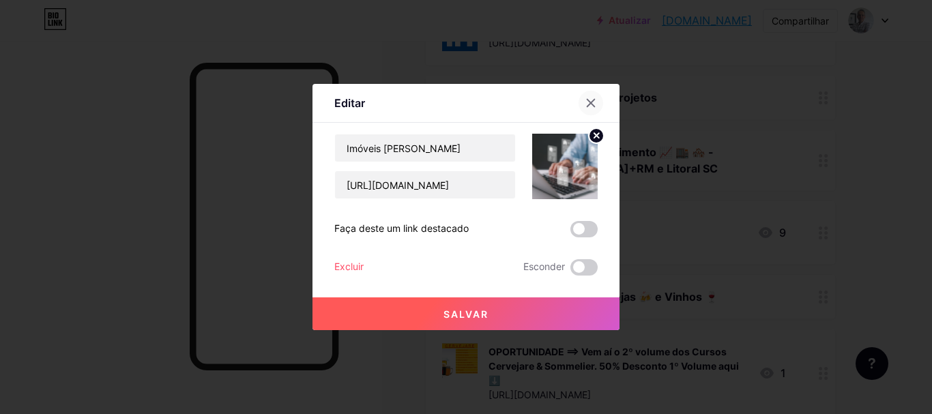
click at [590, 103] on icon at bounding box center [590, 103] width 11 height 11
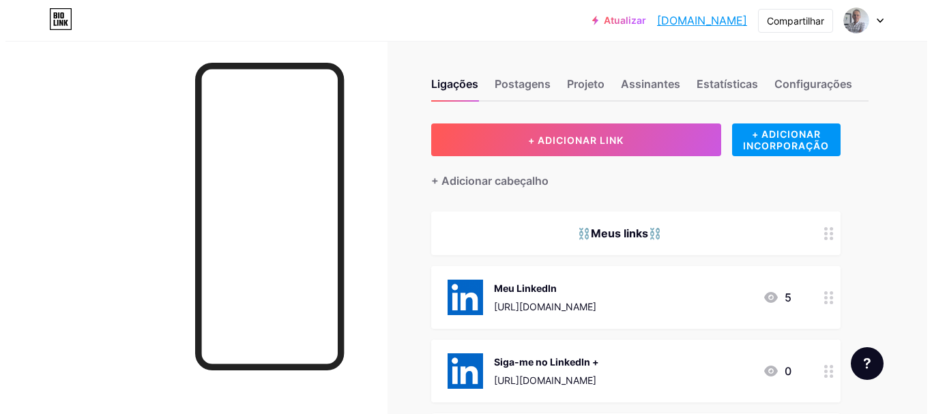
scroll to position [0, 0]
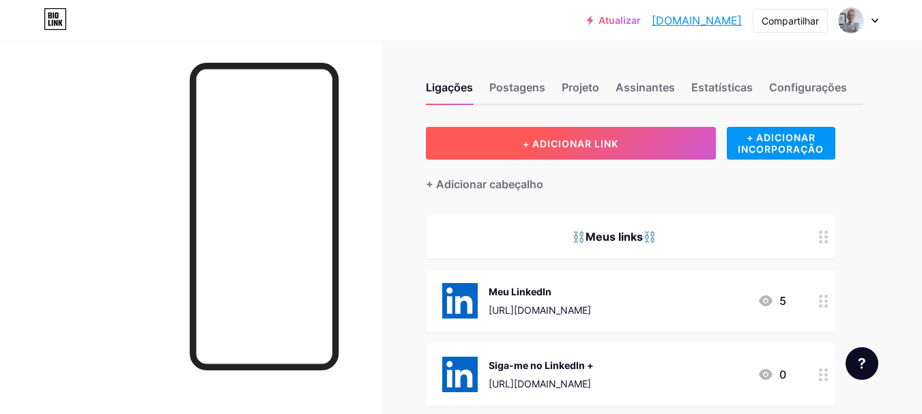
click at [545, 141] on font "+ ADICIONAR LINK" at bounding box center [571, 144] width 96 height 12
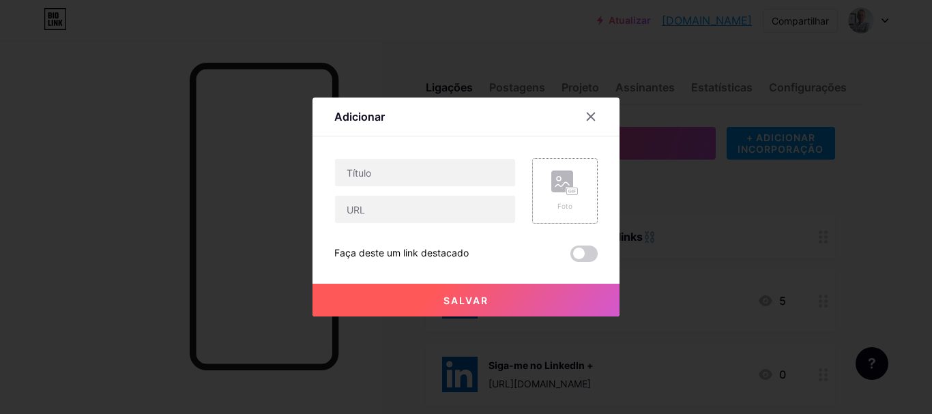
click at [557, 188] on rect at bounding box center [562, 182] width 22 height 22
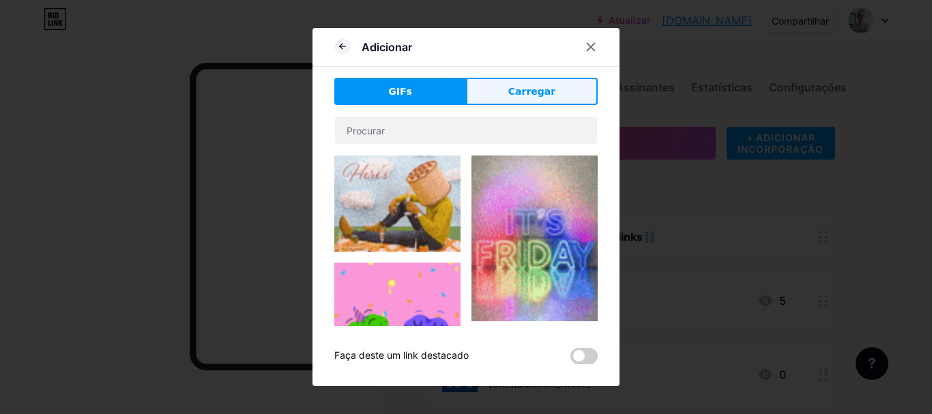
click at [523, 93] on font "Carregar" at bounding box center [531, 91] width 47 height 11
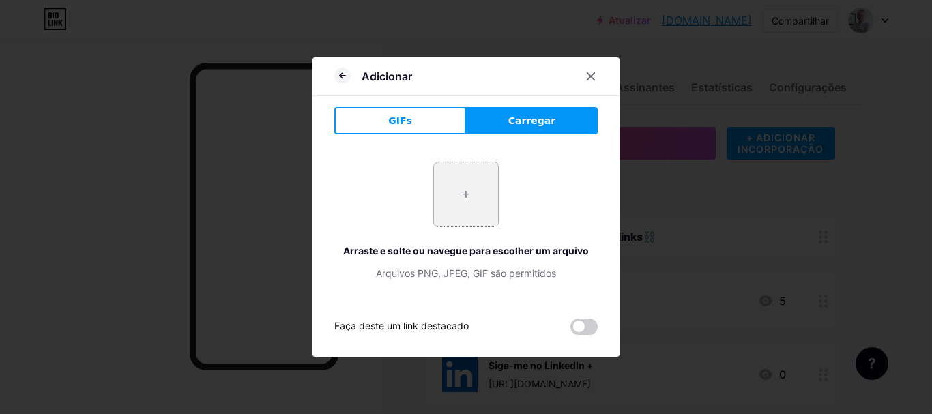
click at [472, 197] on input "file" at bounding box center [466, 194] width 64 height 64
click at [593, 72] on icon at bounding box center [590, 76] width 11 height 11
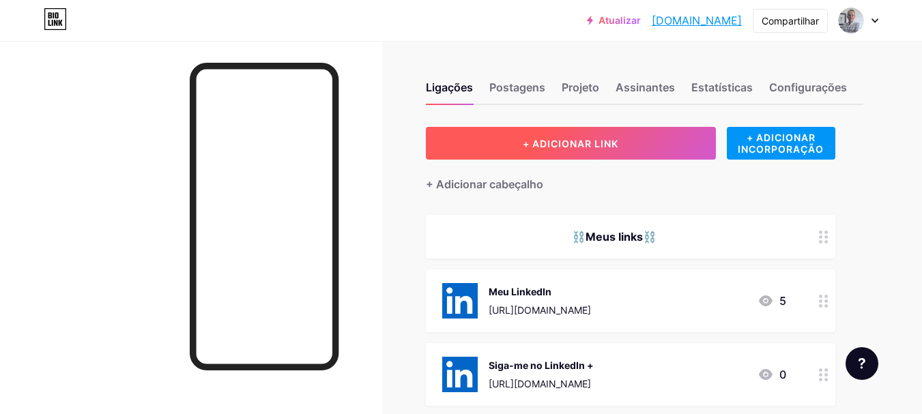
click at [568, 142] on font "+ ADICIONAR LINK" at bounding box center [571, 144] width 96 height 12
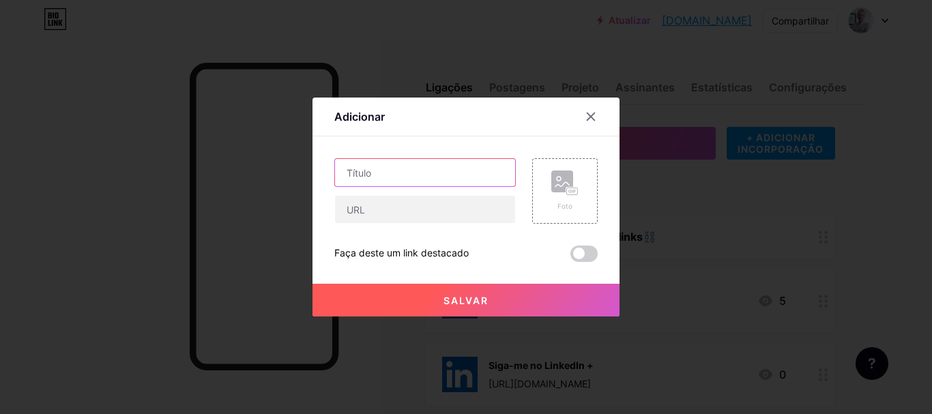
click at [378, 179] on input "text" at bounding box center [425, 172] width 180 height 27
paste input "PODCAST RegularEasy🎙 EPISÓDIO 11 – KPIs: o segredo que muda o jogo no mercado i…"
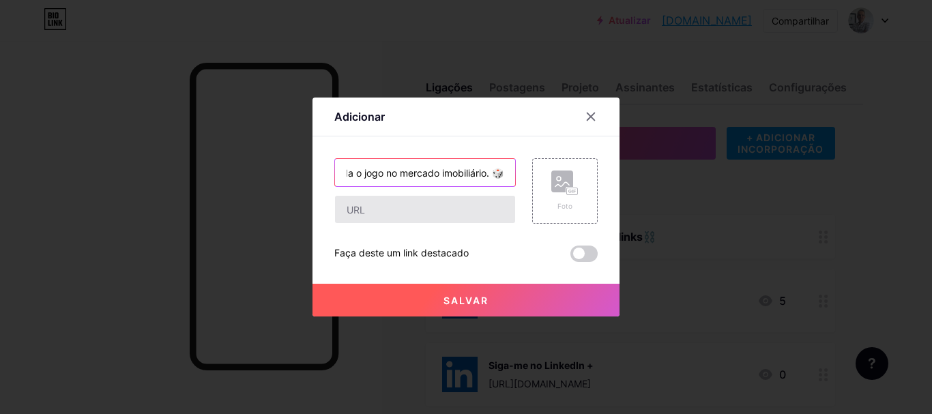
type input "PODCAST RegularEasy🎙 EPISÓDIO 11 – KPIs: o segredo que muda o jogo no mercado i…"
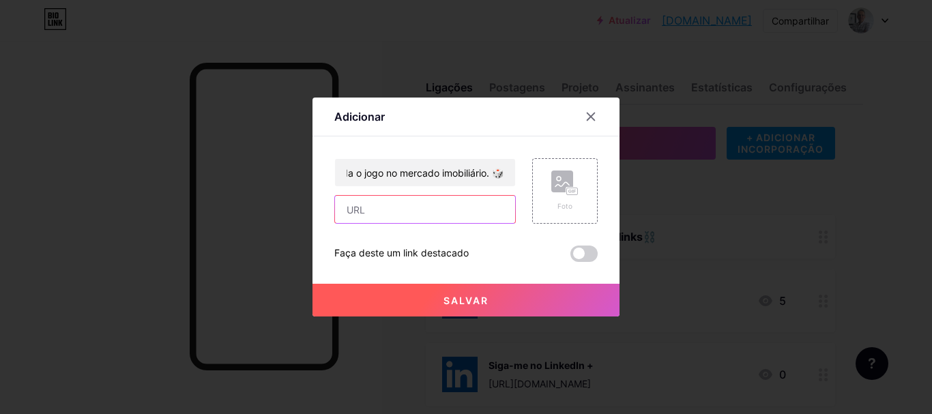
click at [407, 220] on input "text" at bounding box center [425, 209] width 180 height 27
paste input "[URL][DOMAIN_NAME]"
type input "[URL][DOMAIN_NAME]"
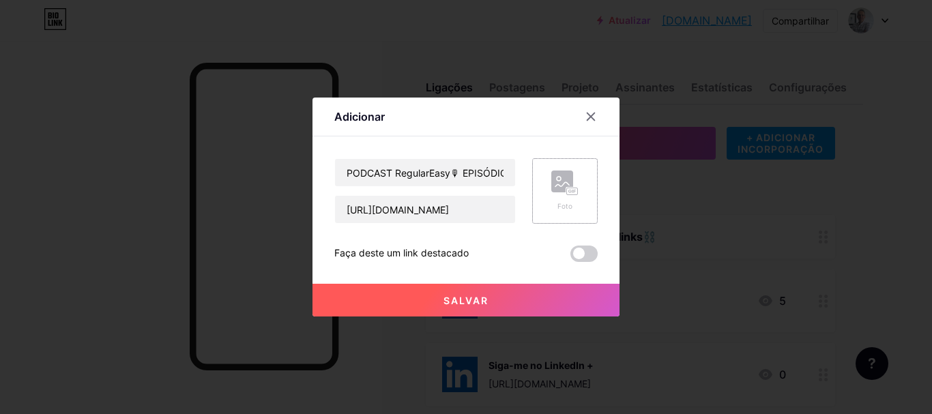
click at [566, 188] on rect at bounding box center [572, 192] width 12 height 8
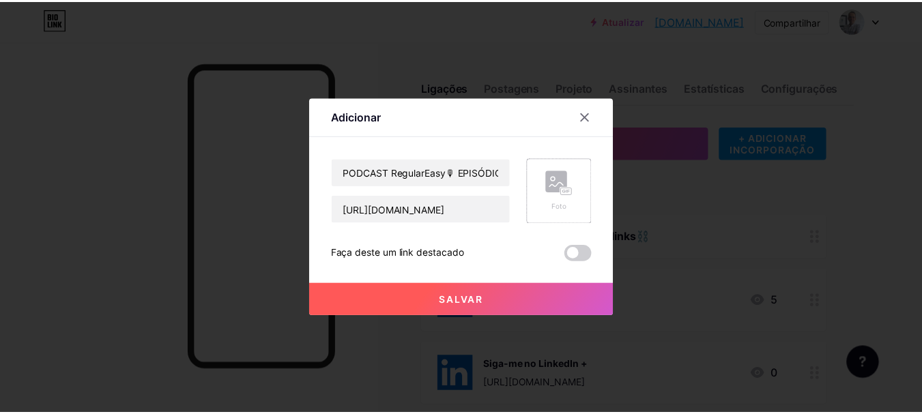
scroll to position [0, 0]
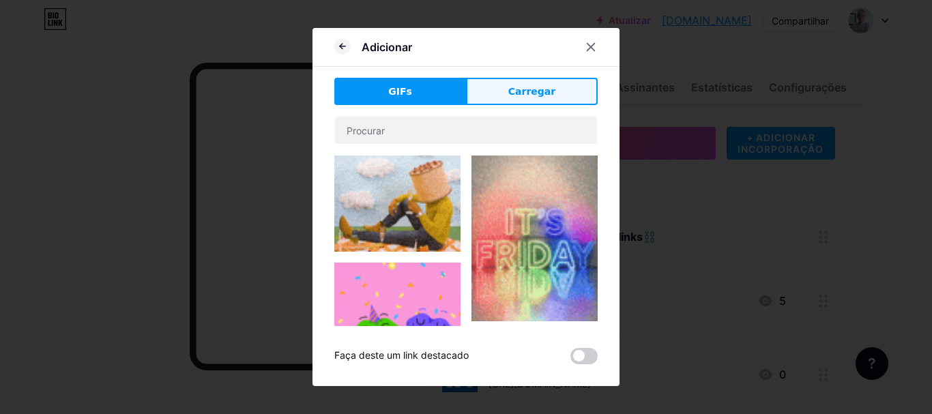
click at [526, 89] on font "Carregar" at bounding box center [531, 91] width 47 height 11
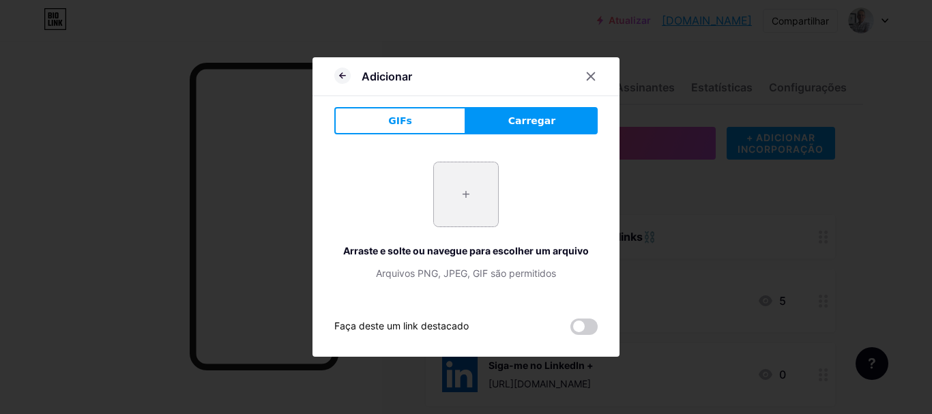
click at [460, 198] on input "file" at bounding box center [466, 194] width 64 height 64
type input "C:\fakepath\[PERSON_NAME] de [DATE] [PERSON_NAME].jpg"
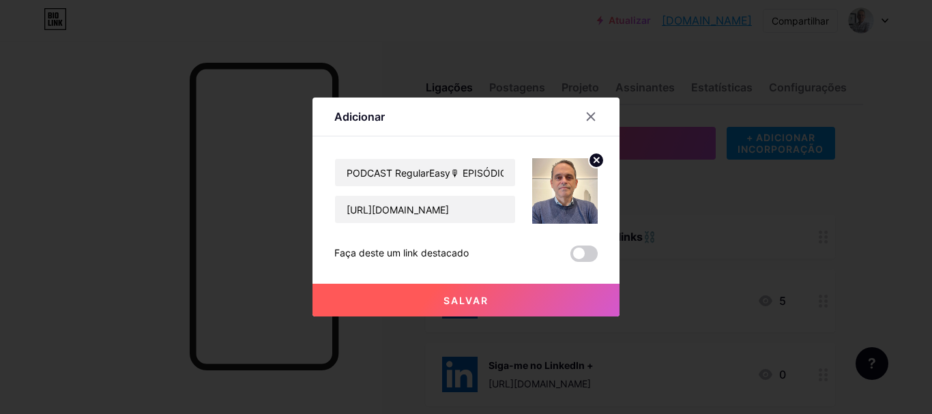
click at [470, 295] on font "Salvar" at bounding box center [466, 301] width 45 height 12
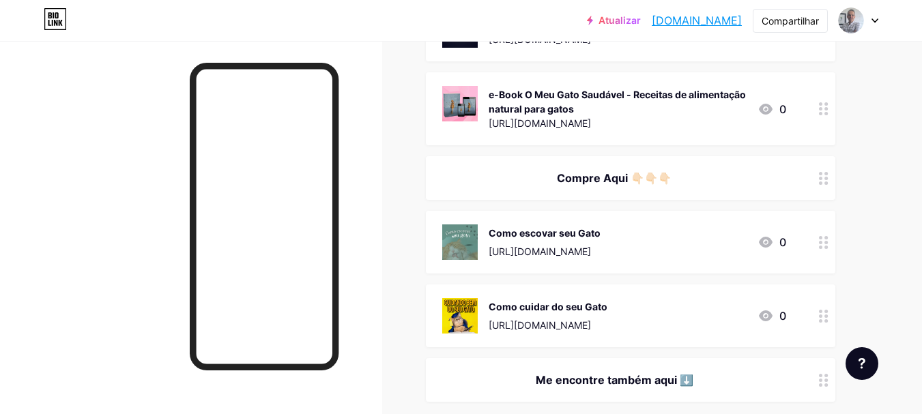
scroll to position [1024, 0]
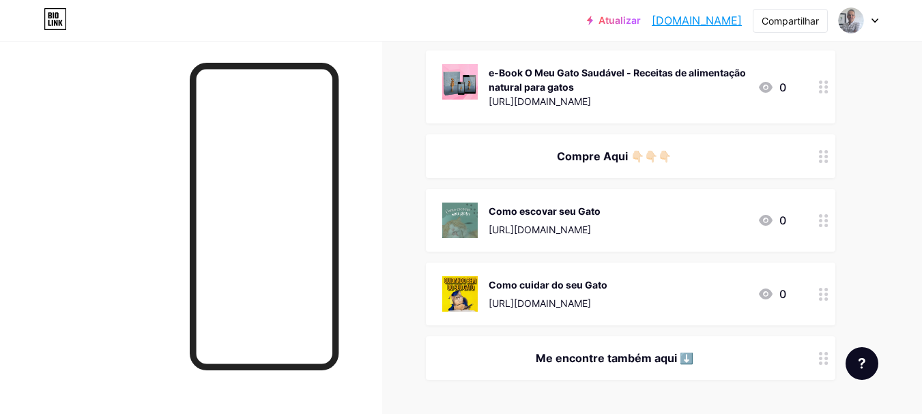
click at [699, 22] on font "[DOMAIN_NAME]" at bounding box center [697, 21] width 90 height 14
